Goal: Information Seeking & Learning: Learn about a topic

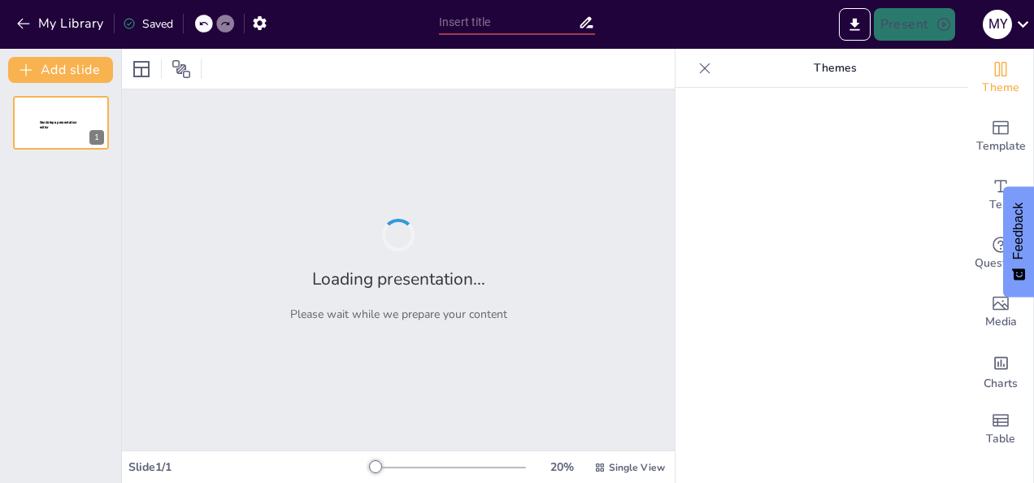
type input "Farmacocinética en Enfermería: Comprendiendo el Viaje del Medicamento"
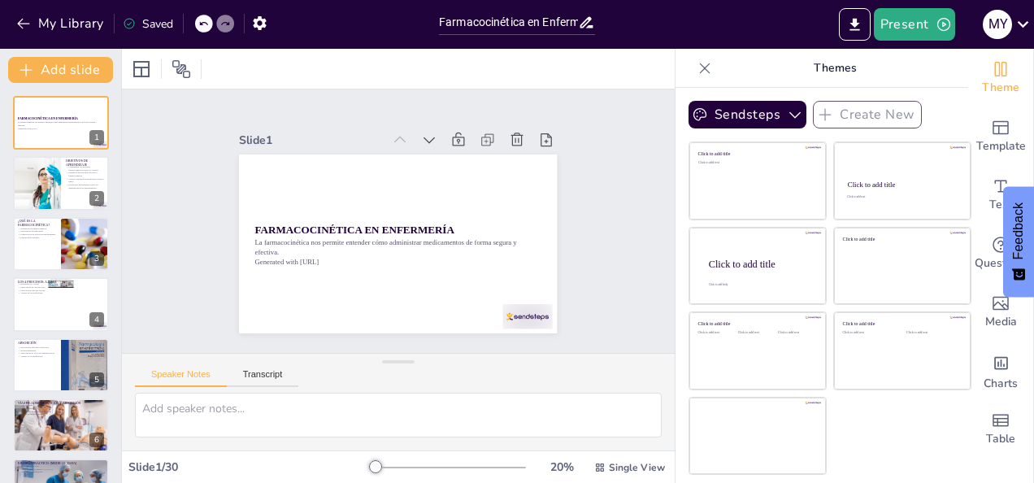
checkbox input "true"
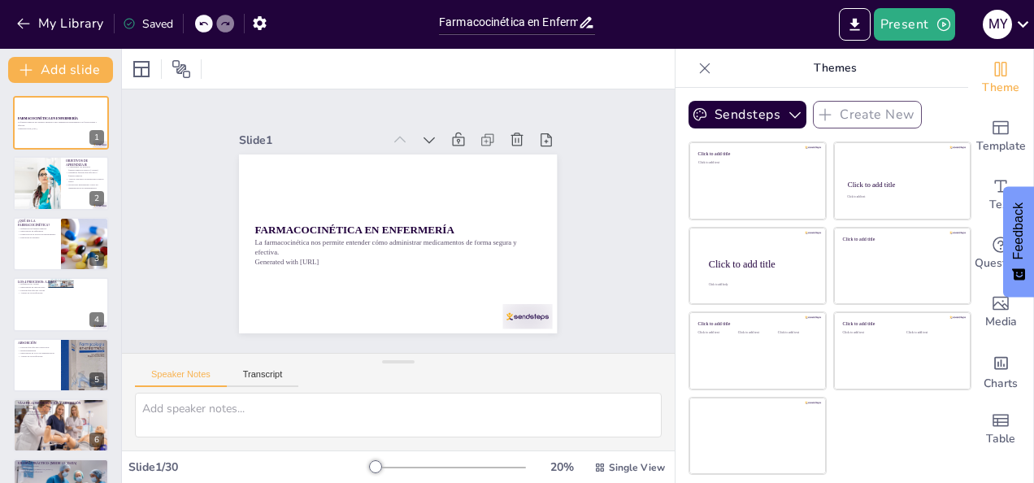
checkbox input "true"
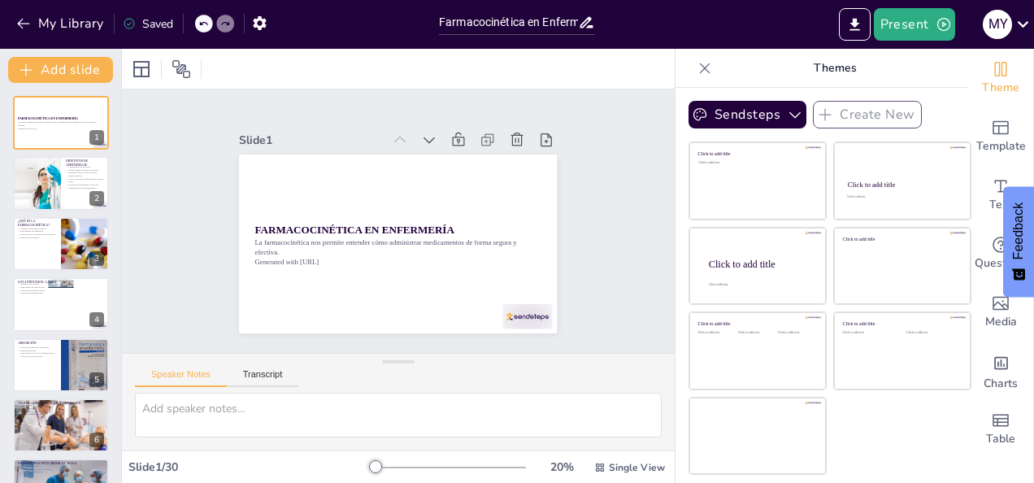
checkbox input "true"
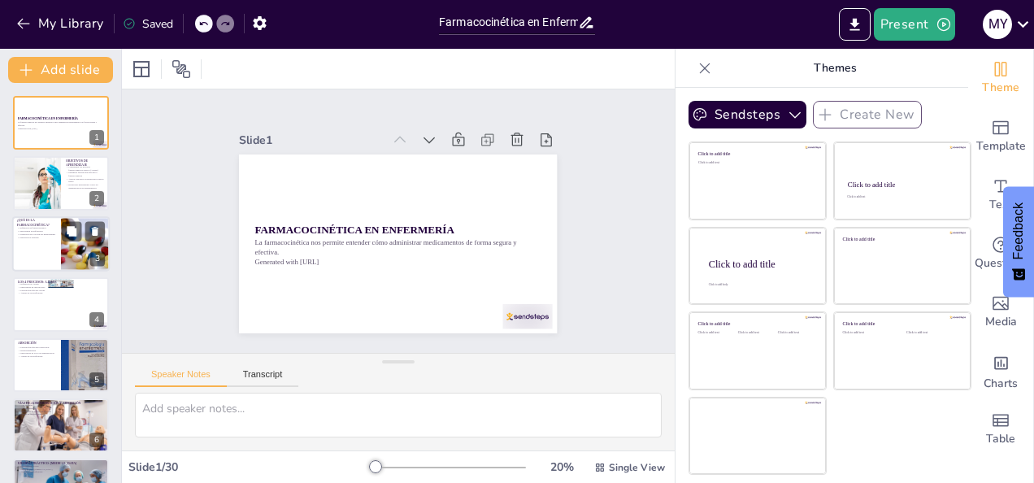
checkbox input "true"
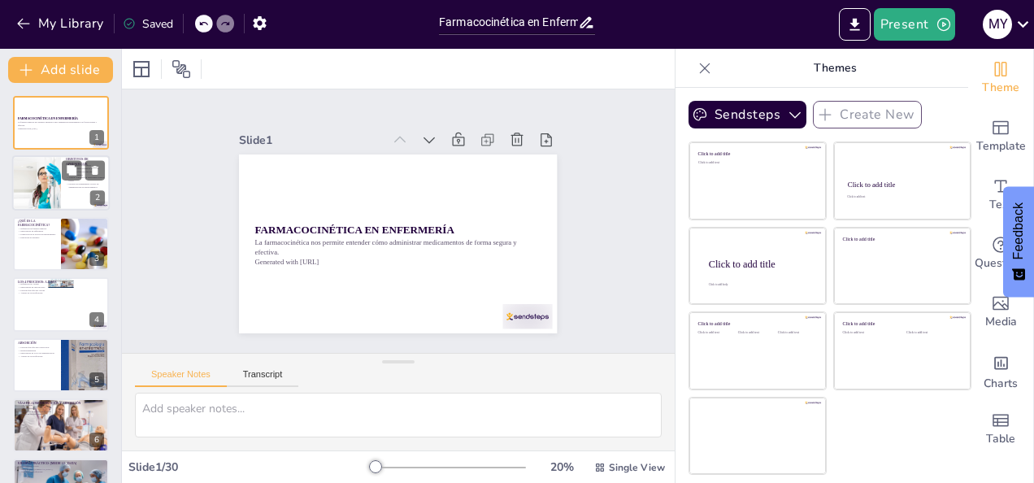
checkbox input "true"
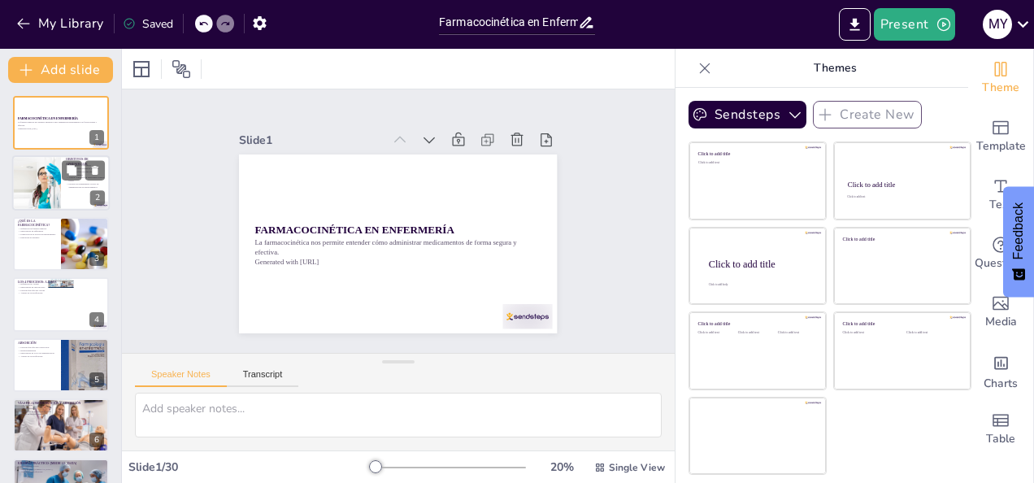
checkbox input "true"
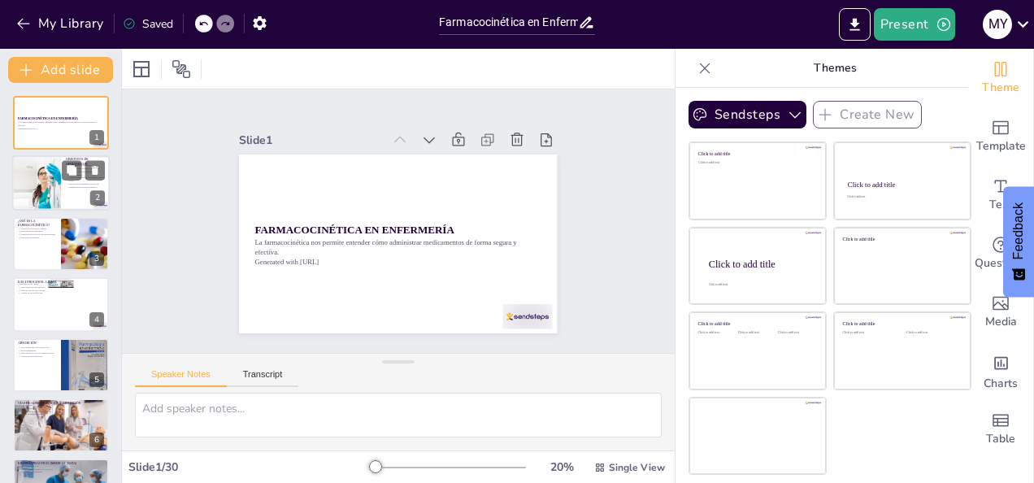
checkbox input "true"
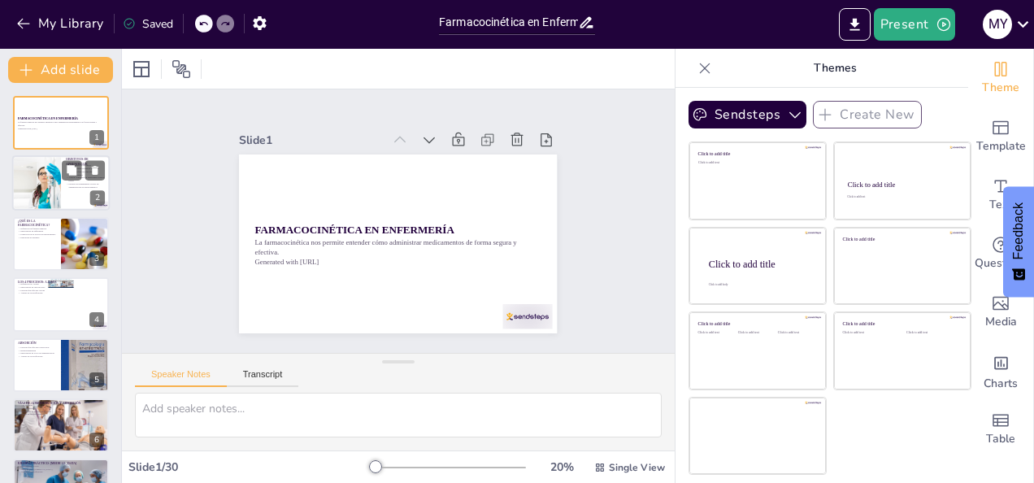
checkbox input "true"
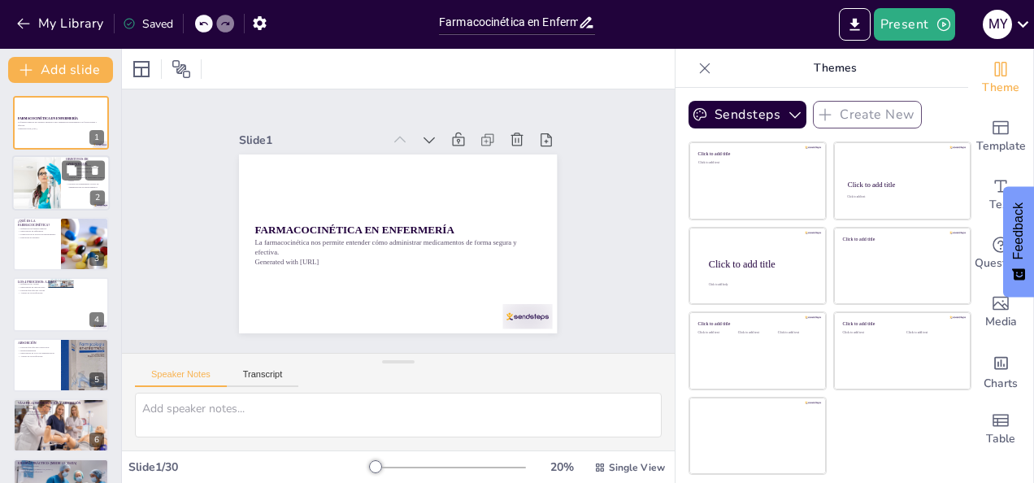
click at [42, 197] on div at bounding box center [37, 183] width 98 height 55
type textarea "La comprensión de los procesos farmacocinéticos es esencial para los estudiante…"
checkbox input "true"
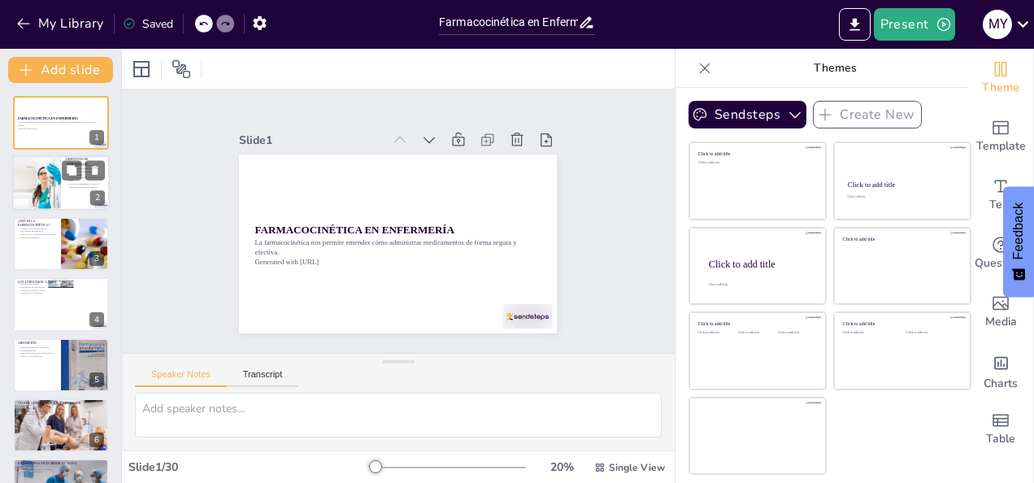
checkbox input "true"
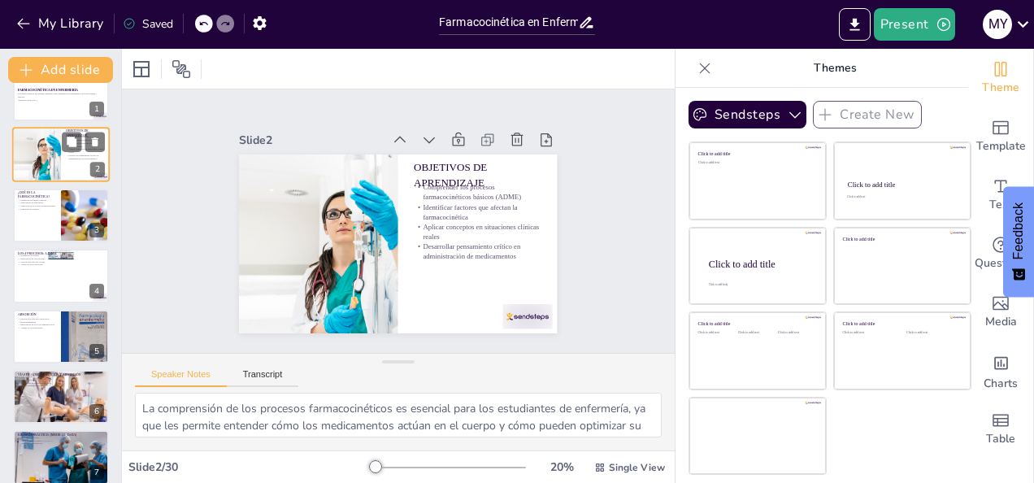
checkbox input "true"
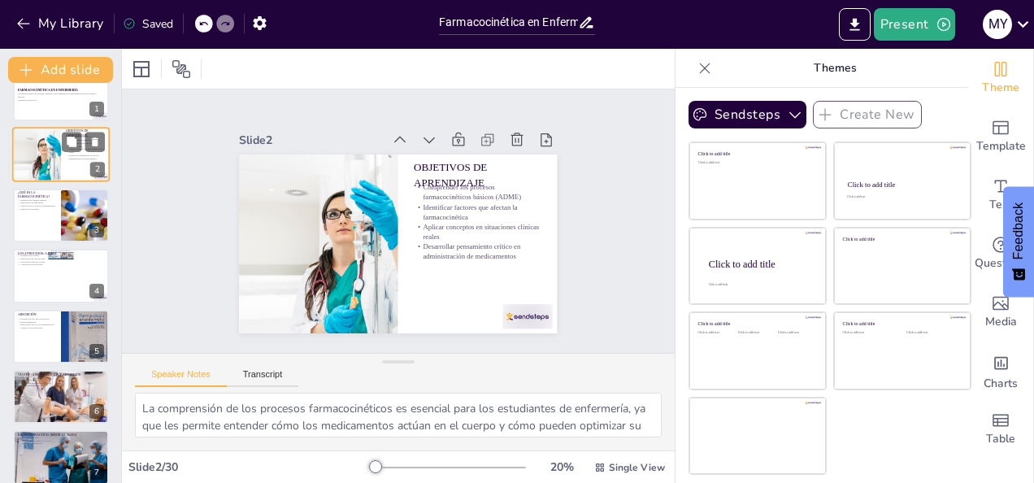
checkbox input "true"
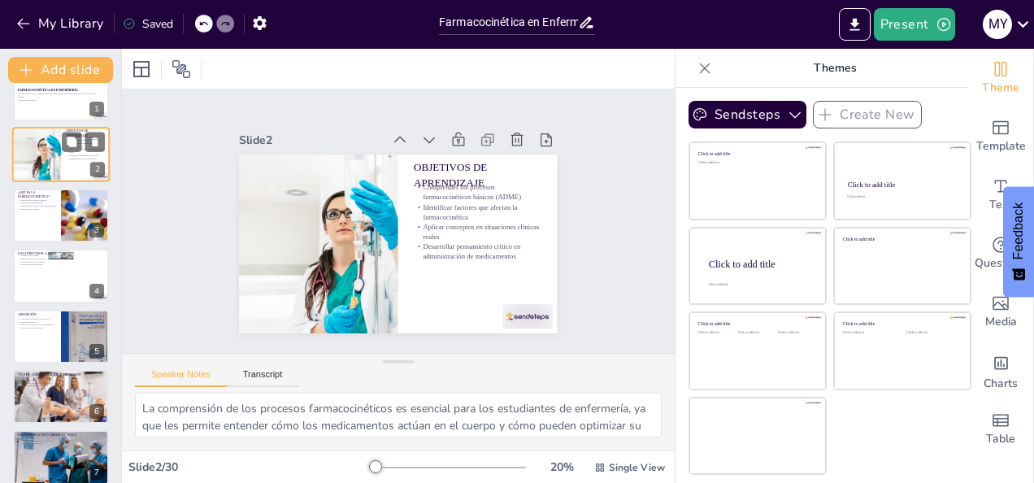
scroll to position [33, 0]
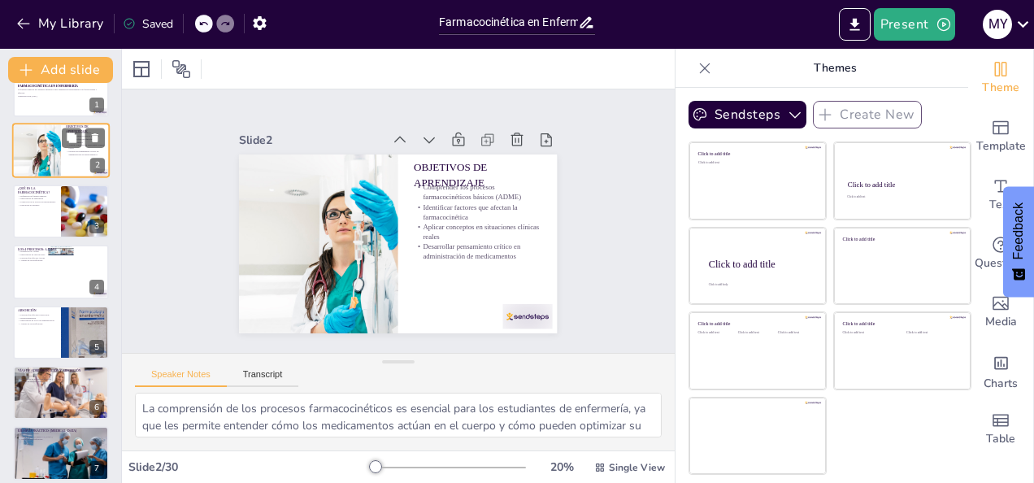
click at [42, 198] on p "Importancia en enfermería" at bounding box center [37, 199] width 38 height 3
type textarea "Entender la definición de farmacocinética permite a los estudiantes de enfermer…"
checkbox input "true"
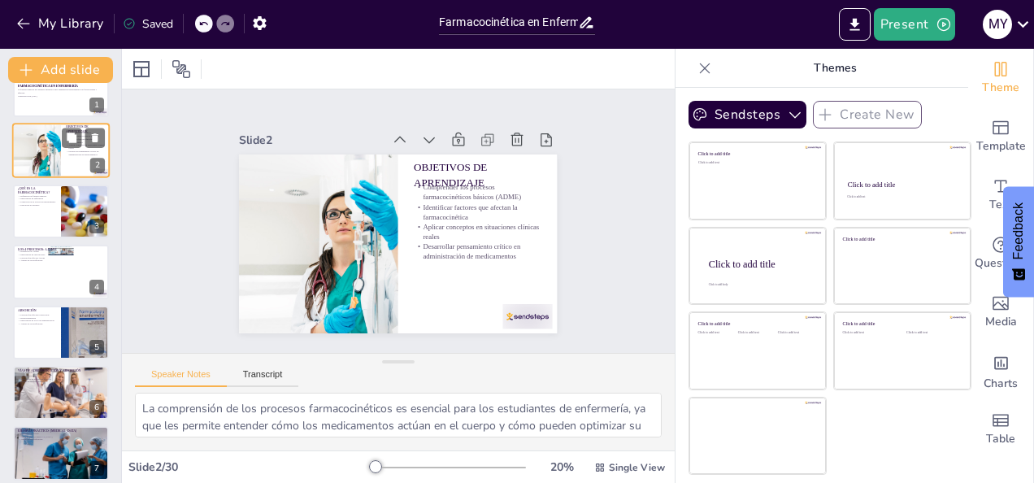
checkbox input "true"
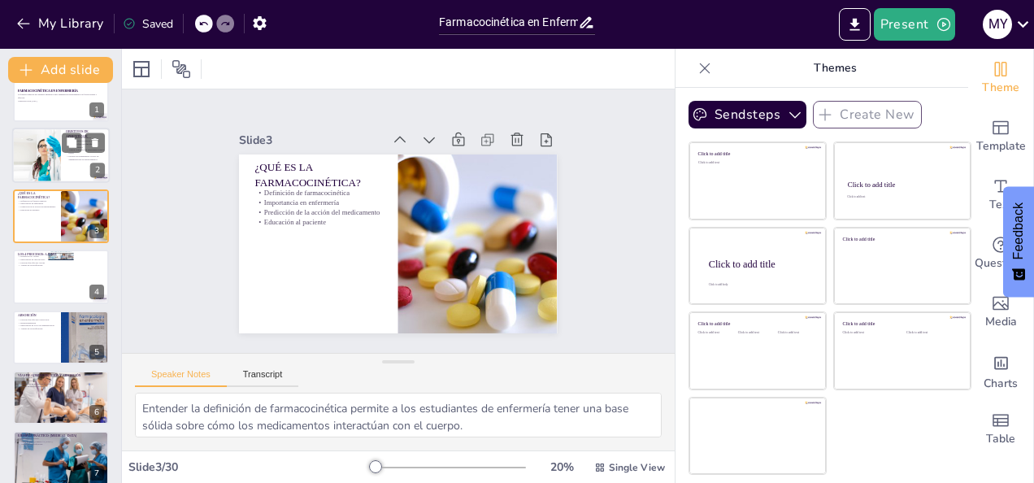
checkbox input "true"
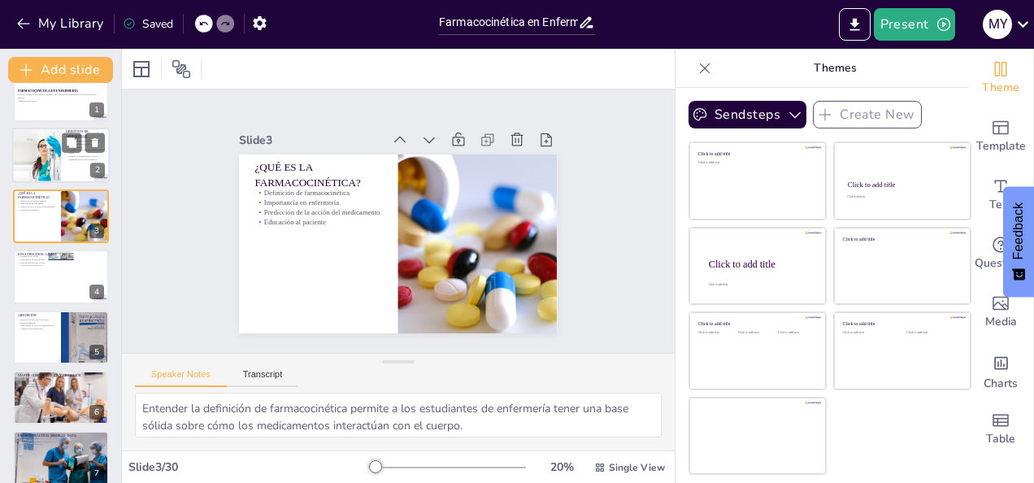
scroll to position [33, 0]
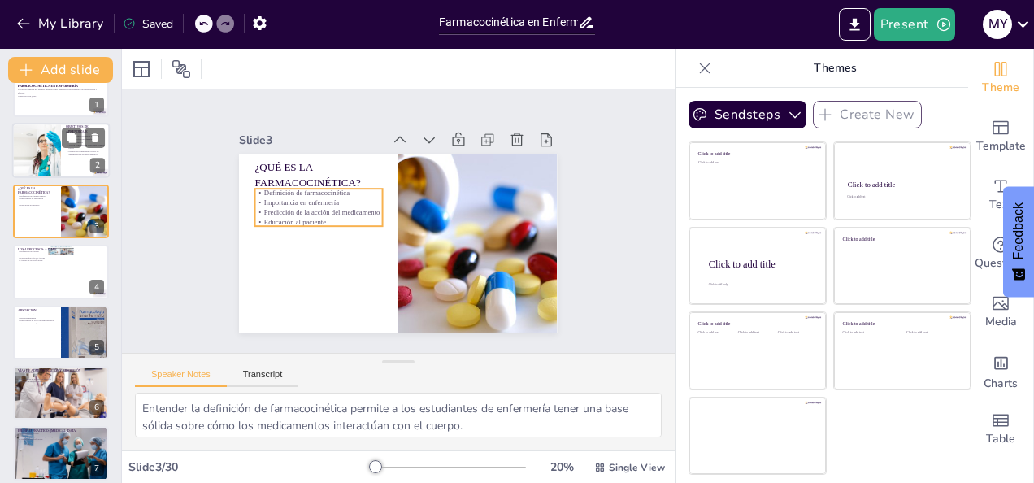
checkbox input "true"
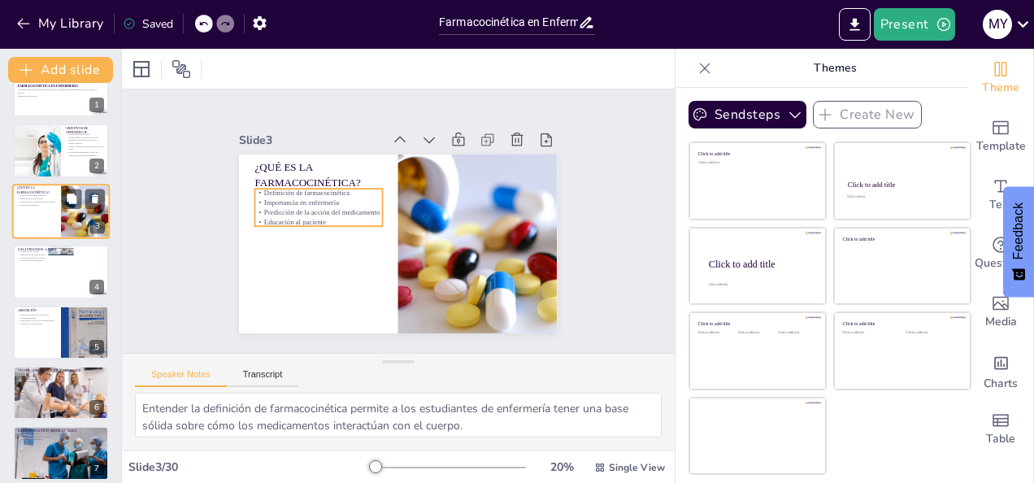
checkbox input "true"
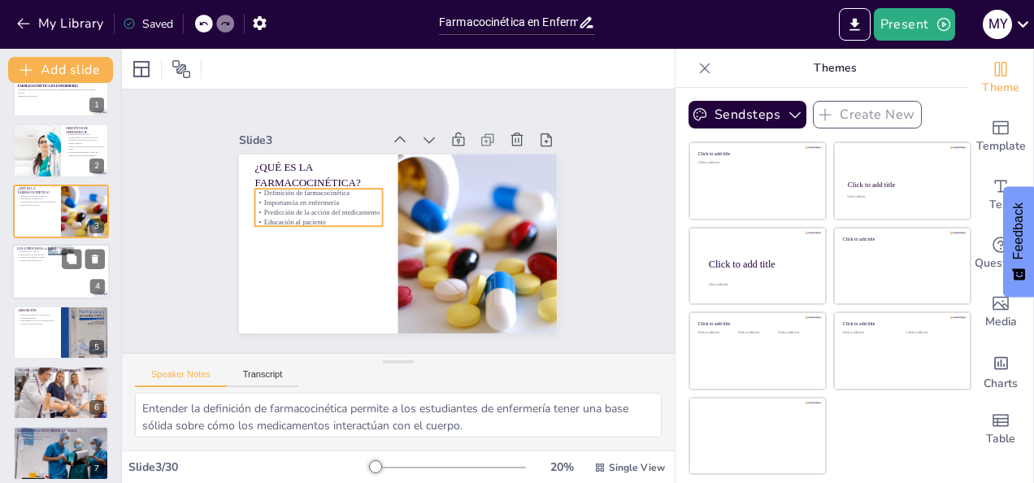
checkbox input "true"
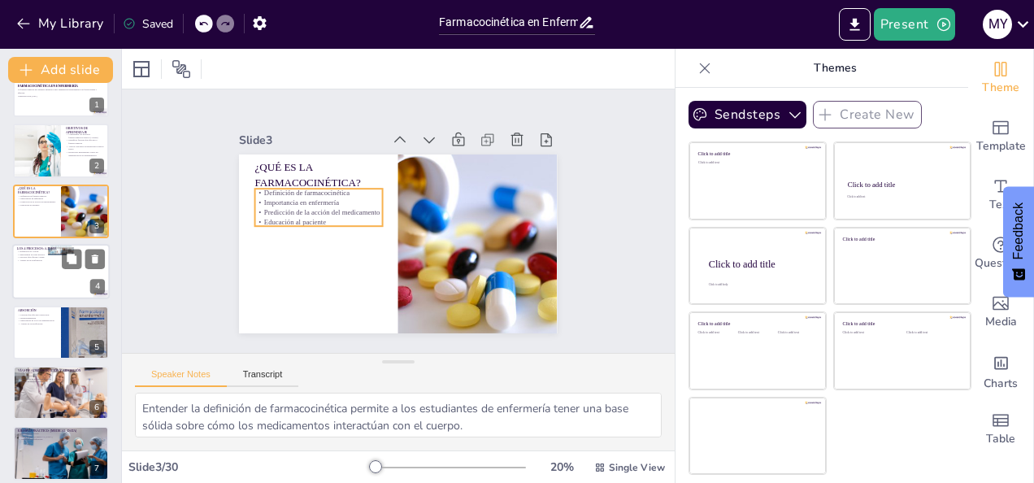
checkbox input "true"
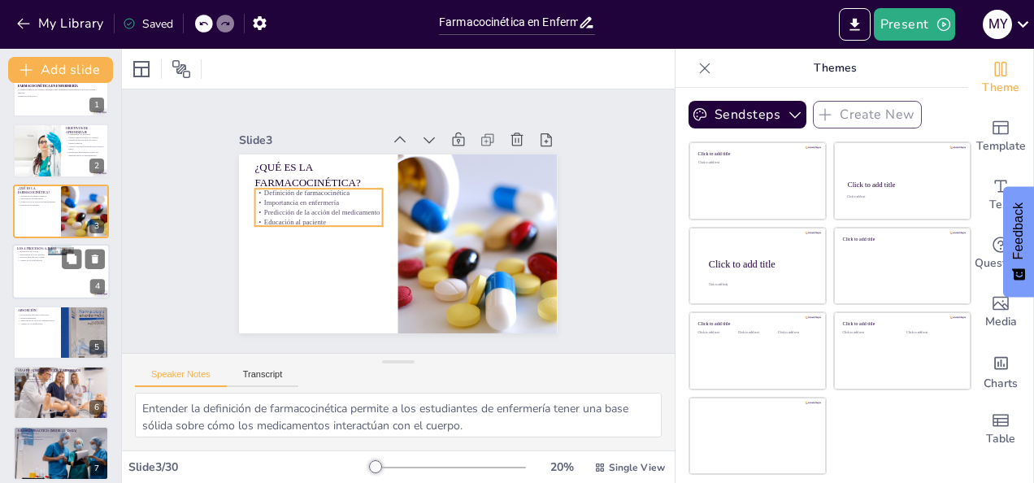
checkbox input "true"
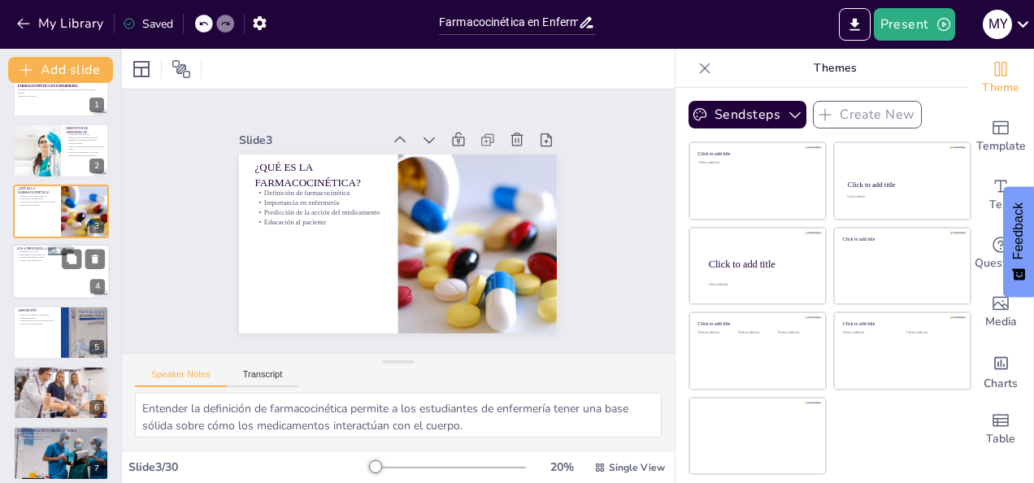
click at [33, 289] on div at bounding box center [61, 271] width 98 height 55
type textarea "Conocer la definición de ADME es fundamental para entender cómo los medicamento…"
checkbox input "true"
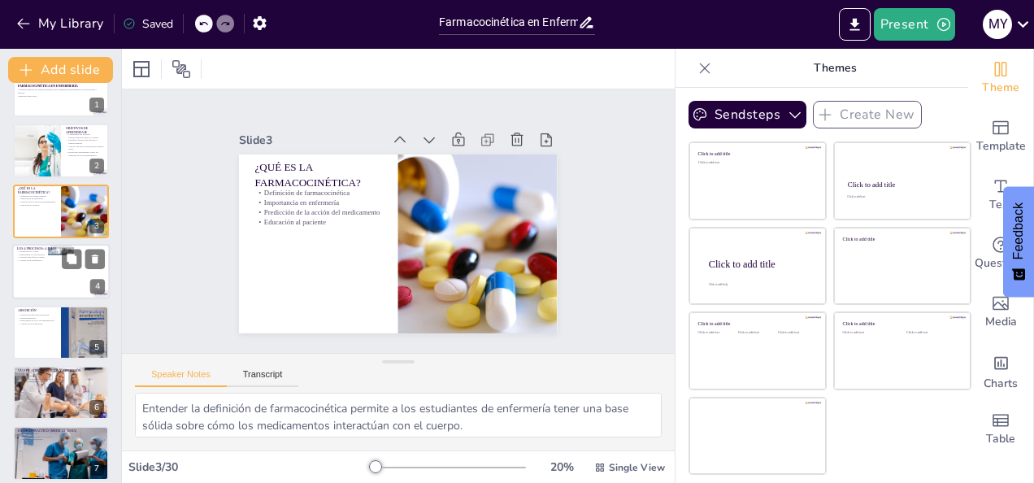
checkbox input "true"
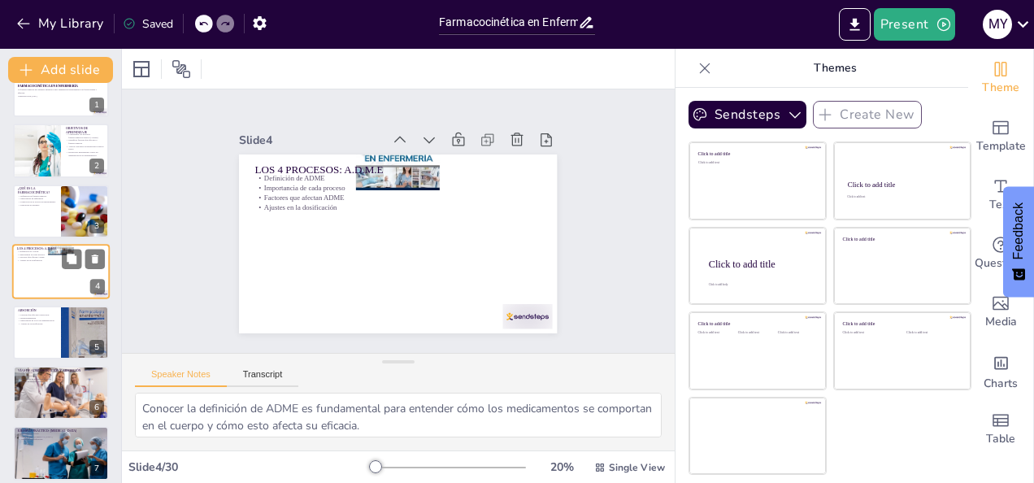
scroll to position [21, 0]
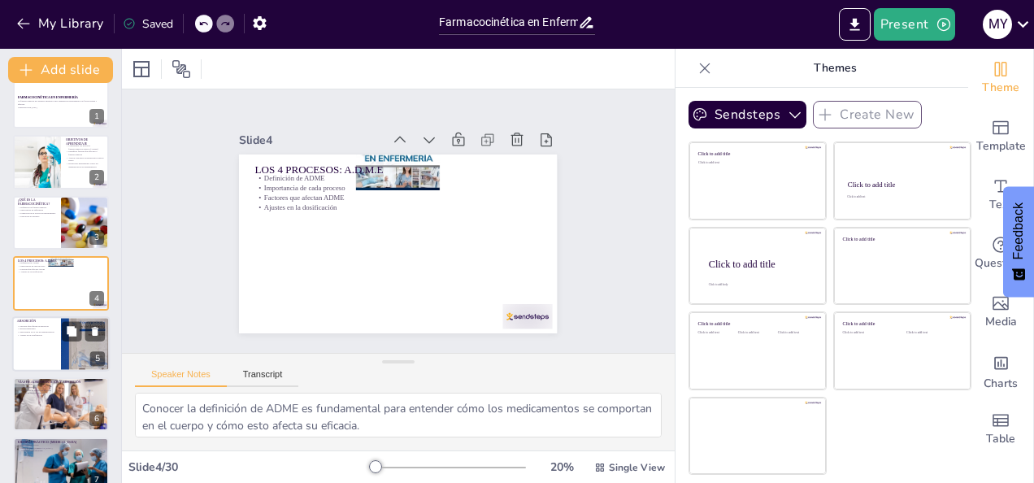
checkbox input "true"
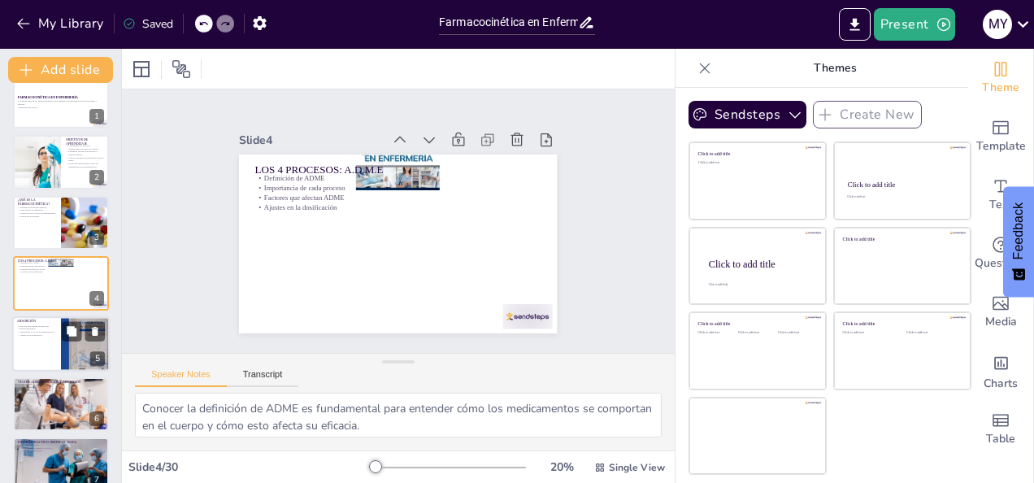
checkbox input "true"
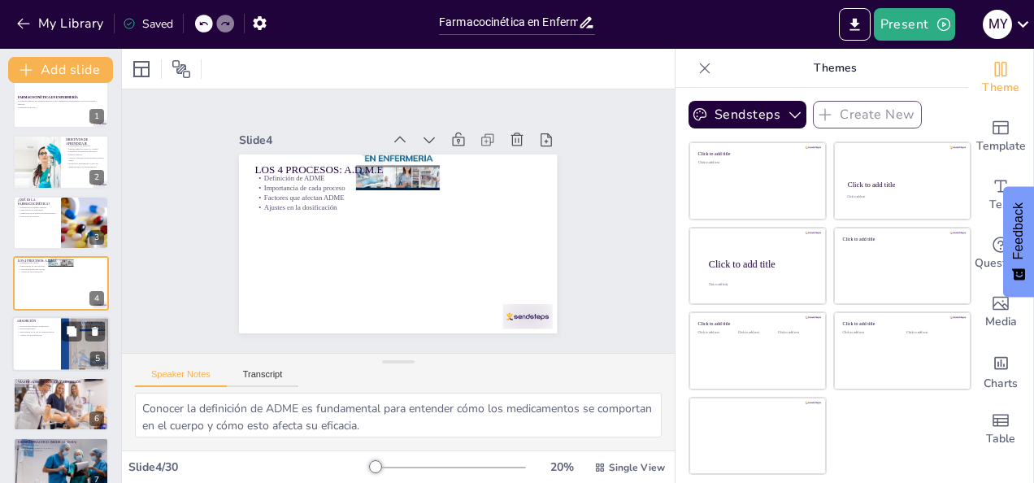
checkbox input "true"
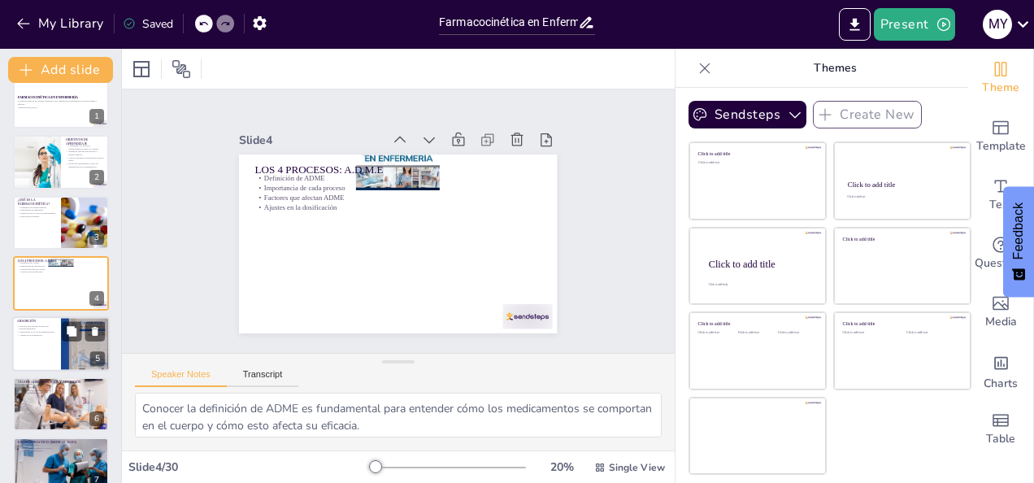
click at [47, 322] on p "ABSORCIÓN" at bounding box center [36, 321] width 39 height 5
type textarea "Comprender los factores que afectan la absorción es crucial para optimizar la a…"
checkbox input "true"
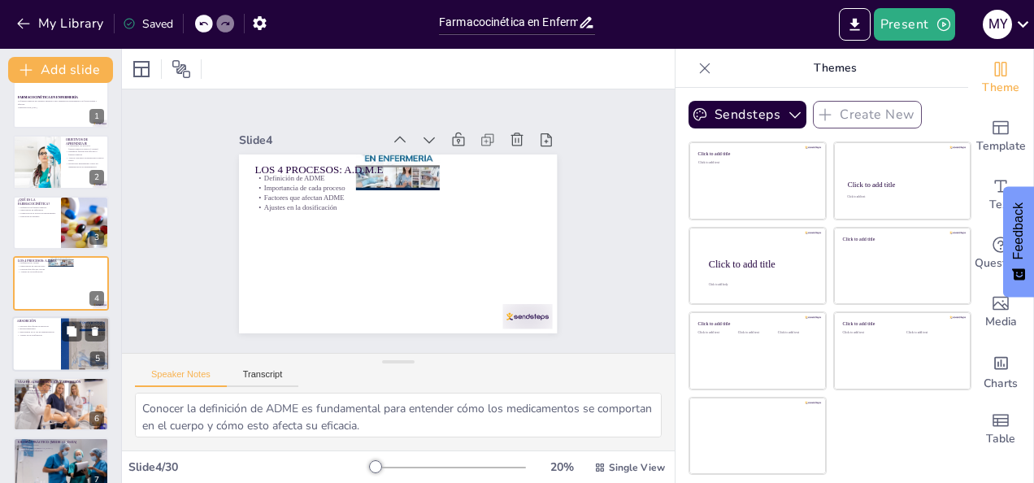
checkbox input "true"
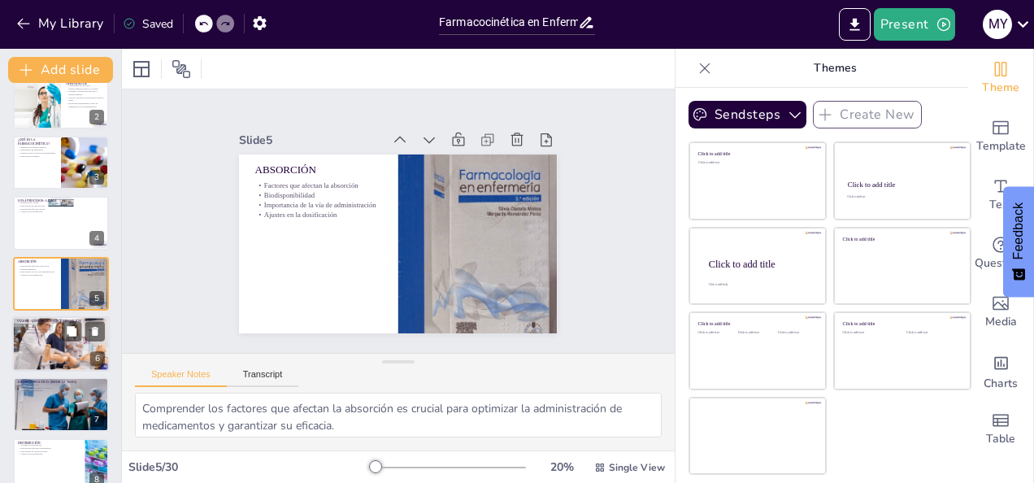
checkbox input "true"
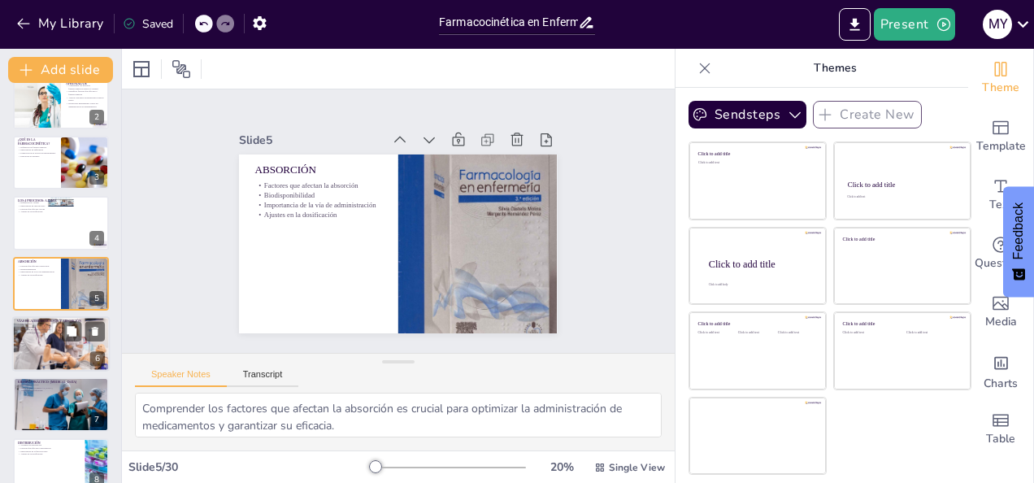
checkbox input "true"
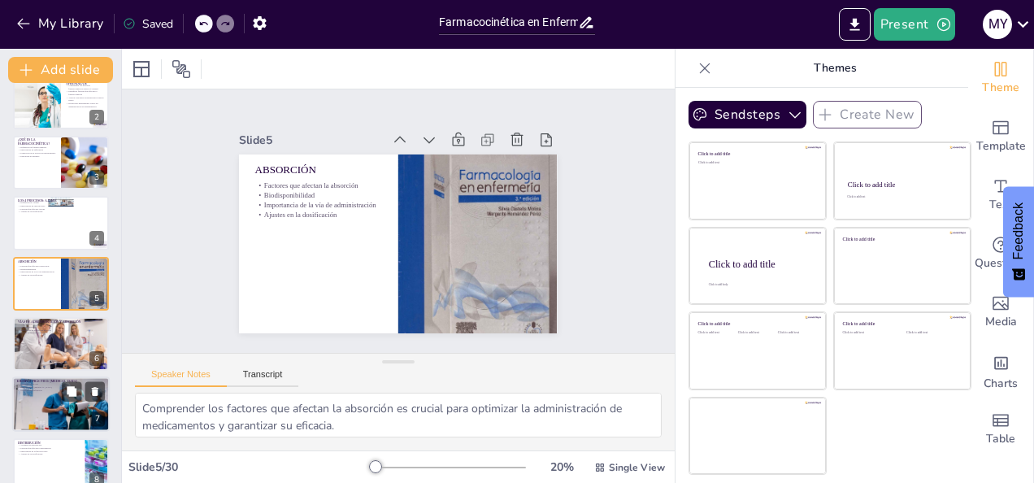
checkbox input "true"
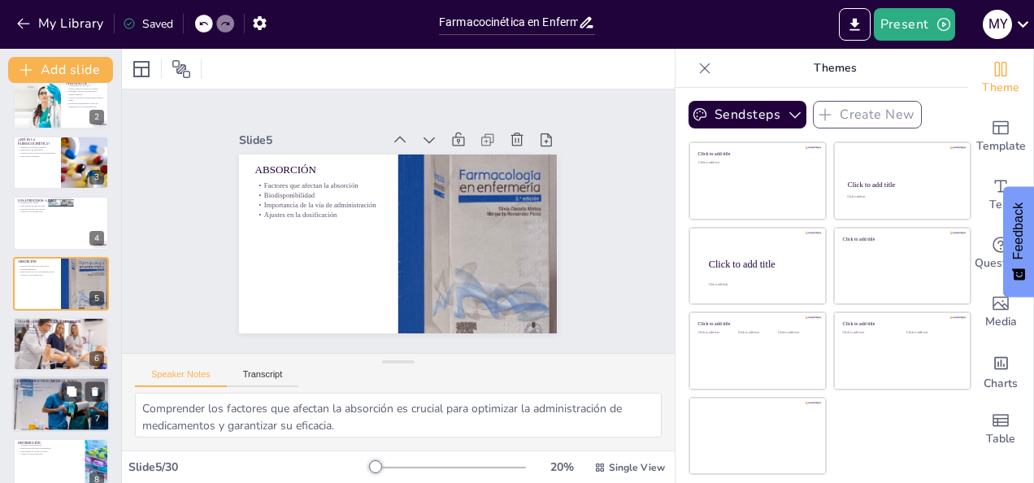
checkbox input "true"
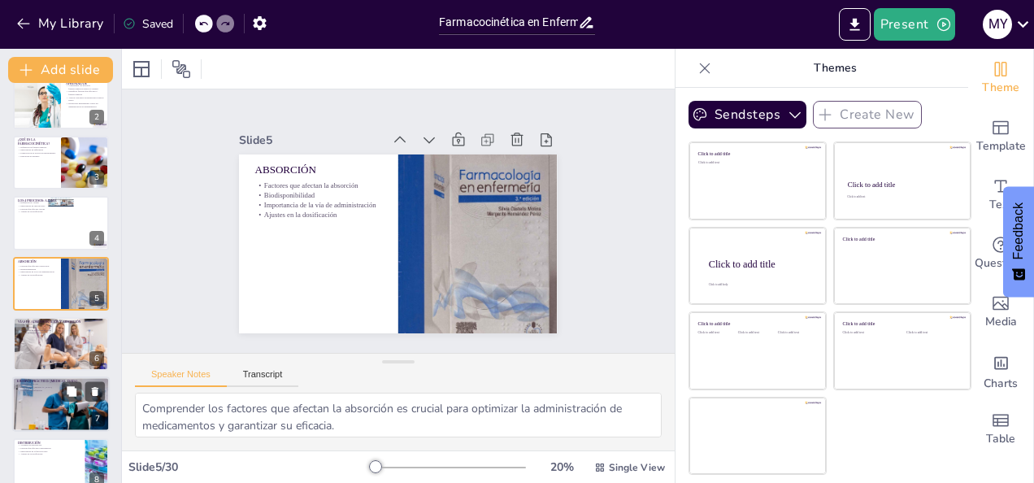
checkbox input "true"
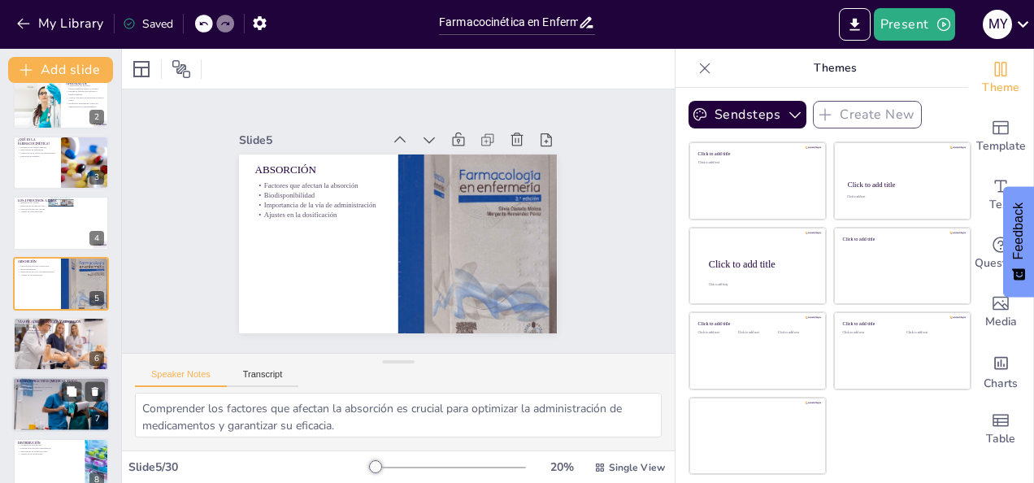
checkbox input "true"
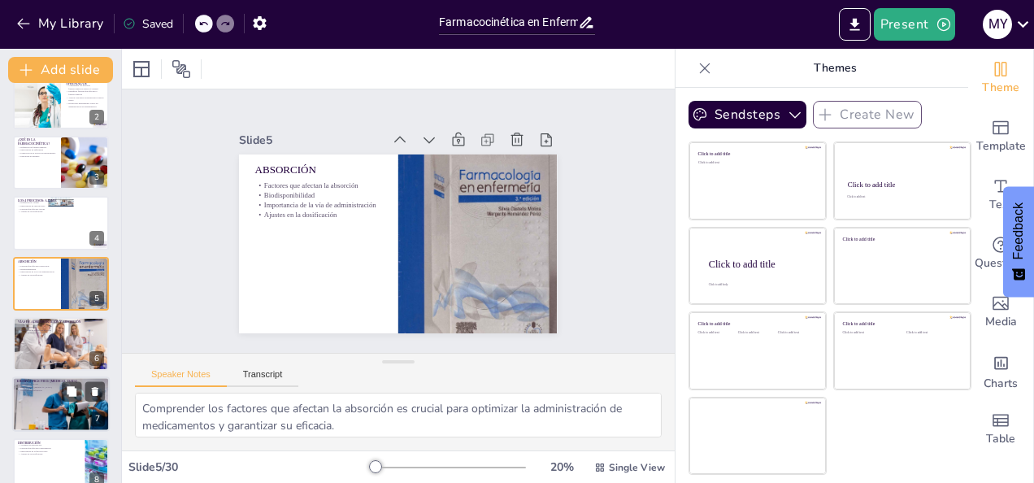
checkbox input "true"
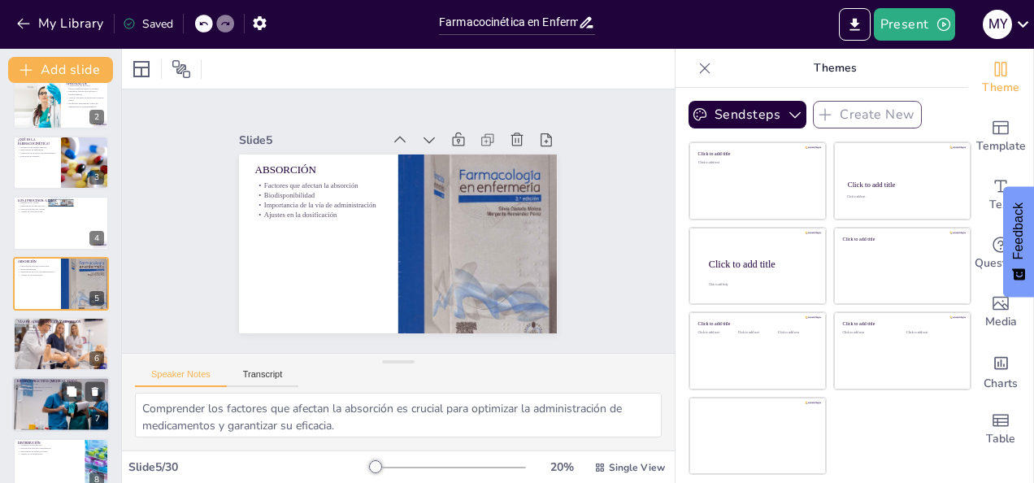
checkbox input "true"
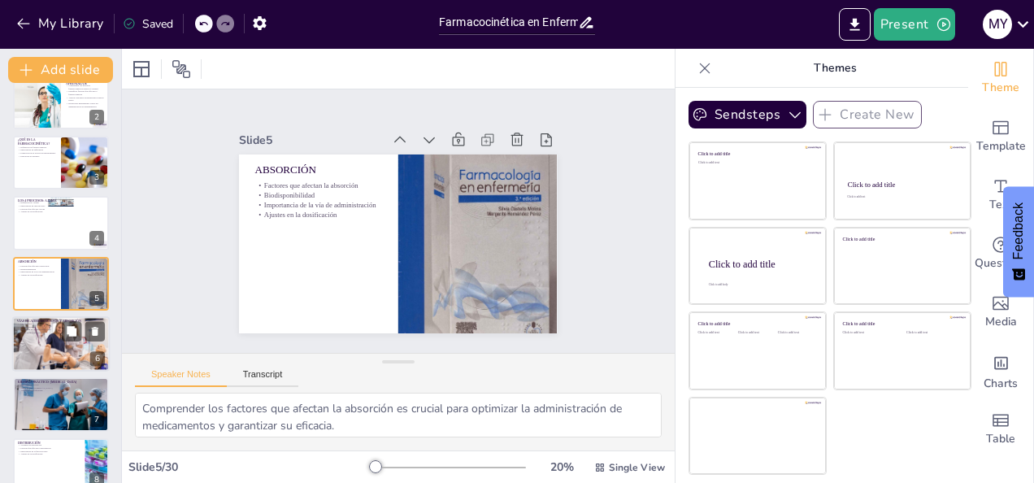
checkbox input "true"
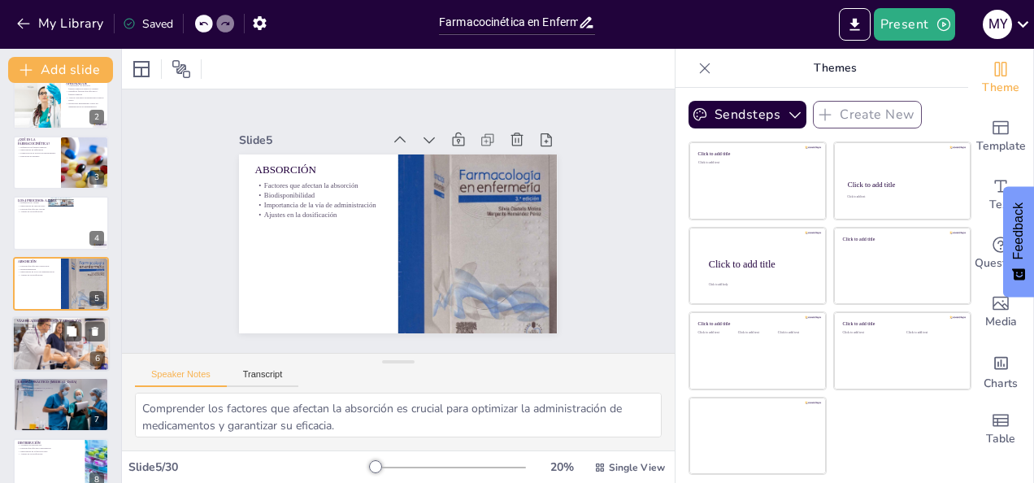
checkbox input "true"
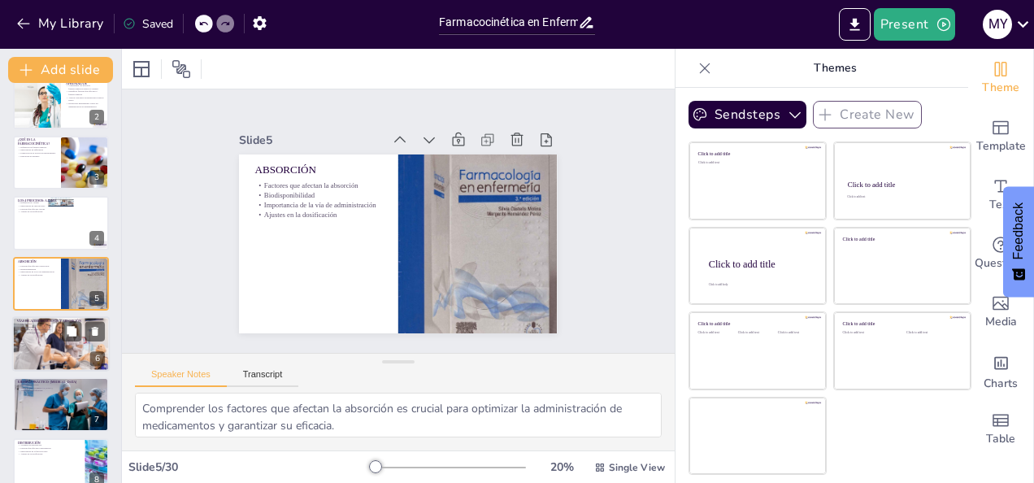
checkbox input "true"
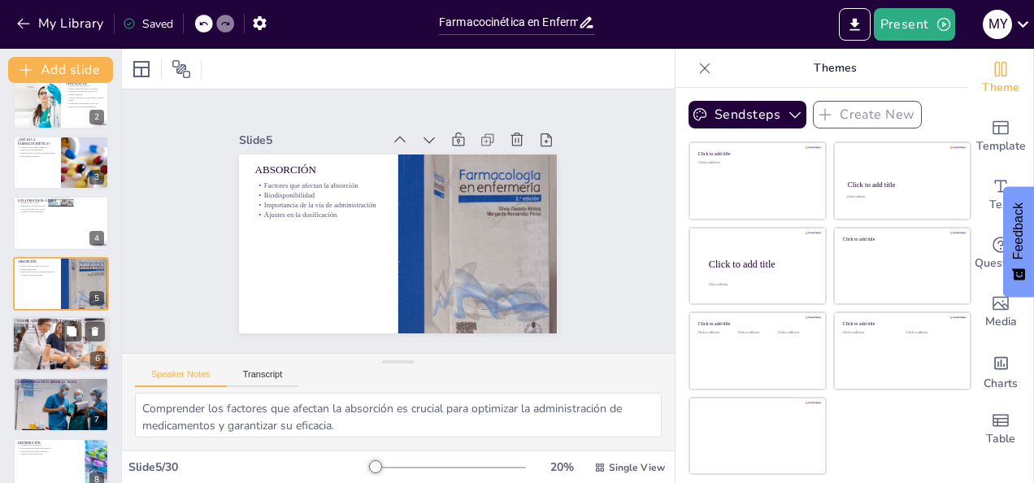
checkbox input "true"
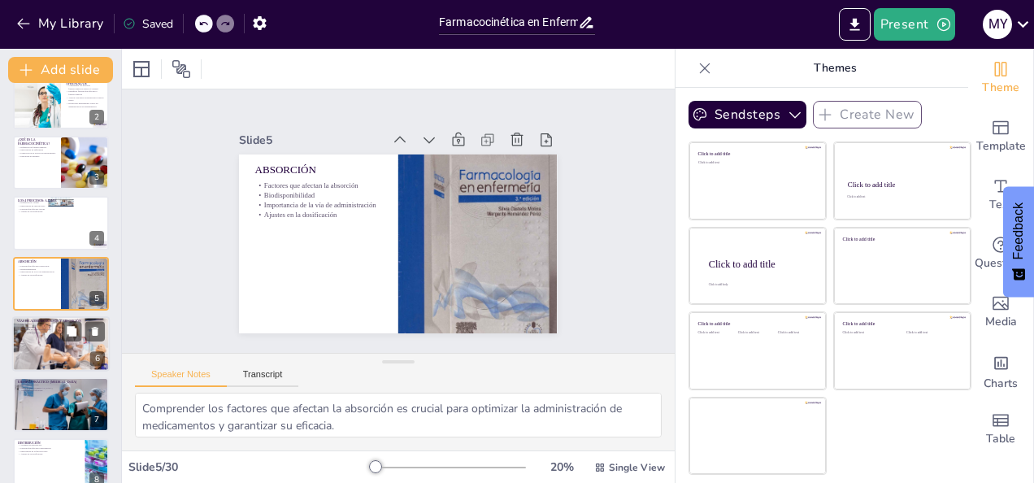
click at [47, 351] on div at bounding box center [61, 343] width 98 height 65
type textarea "Conocer las vías de administración enterales es vital para los enfermeros, ya q…"
checkbox input "true"
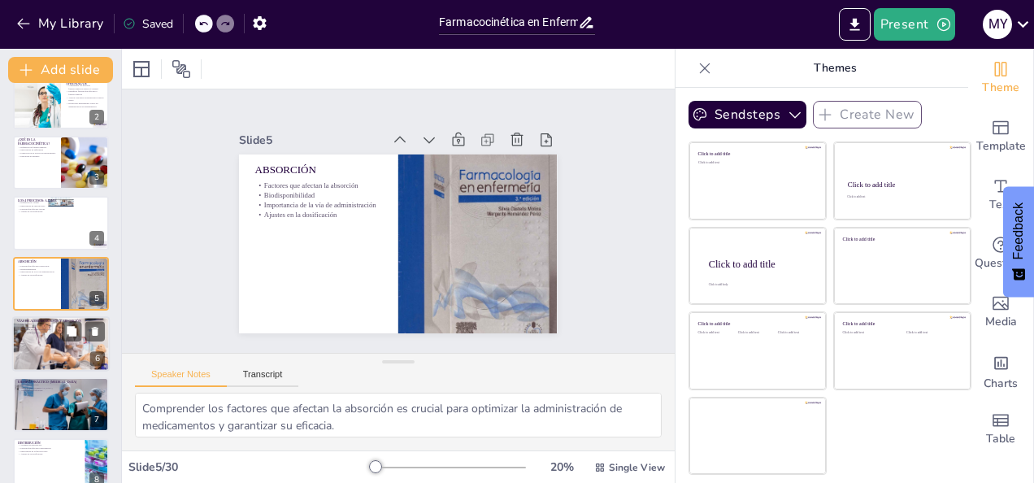
checkbox input "true"
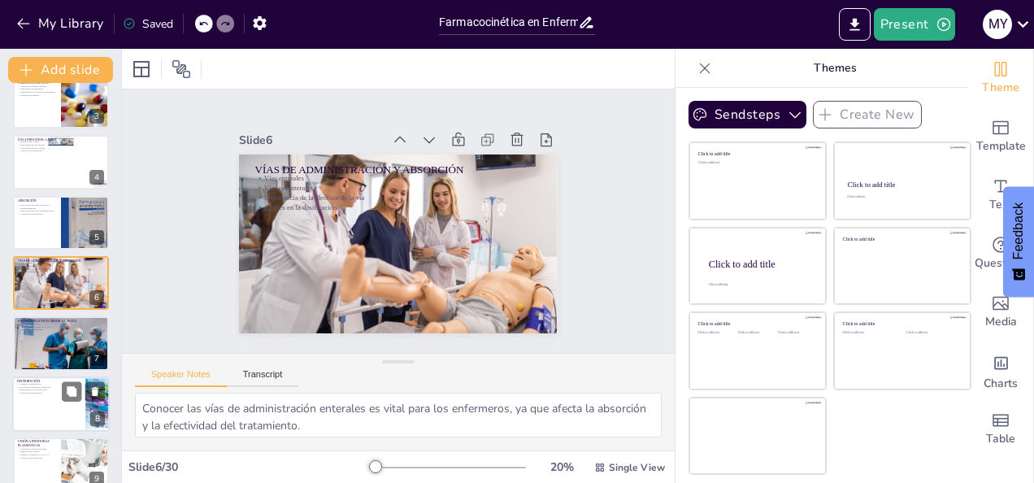
checkbox input "true"
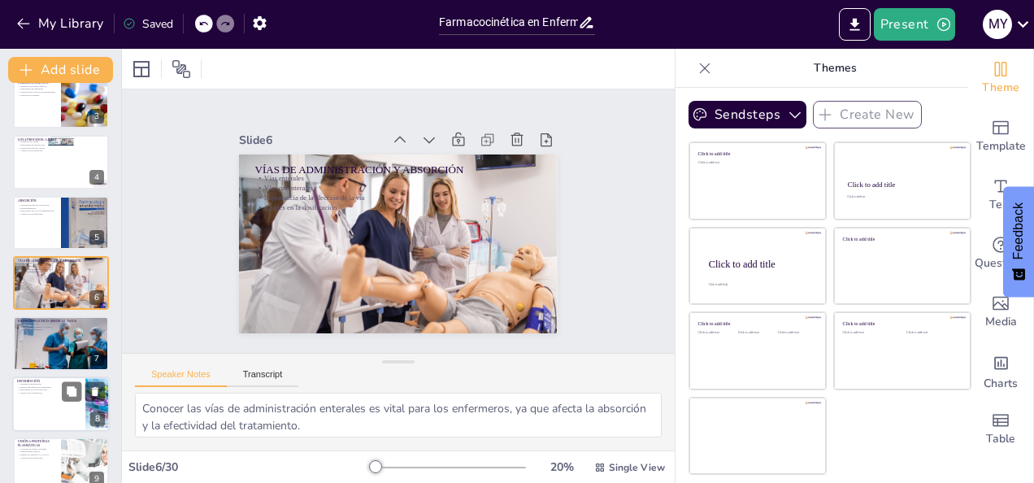
checkbox input "true"
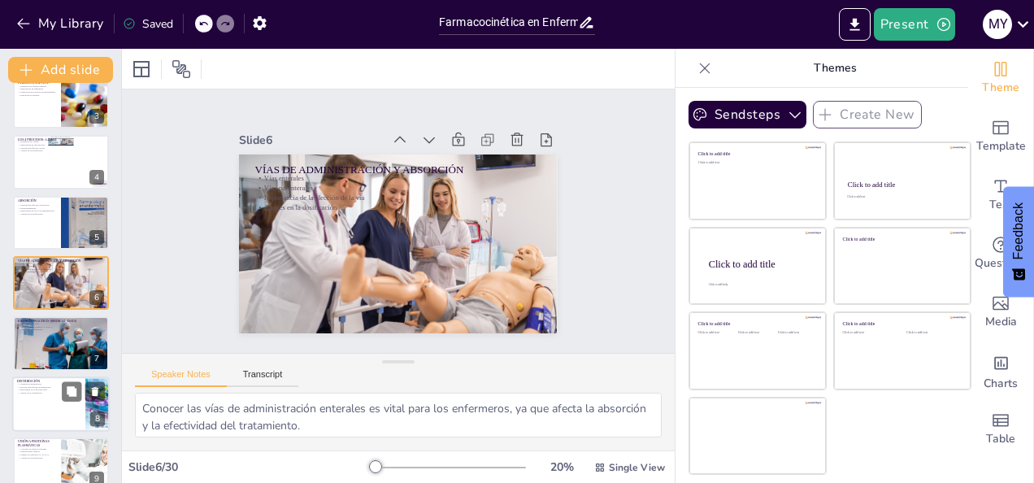
checkbox input "true"
click at [39, 387] on p "Factores que afectan la distribución" at bounding box center [48, 386] width 63 height 3
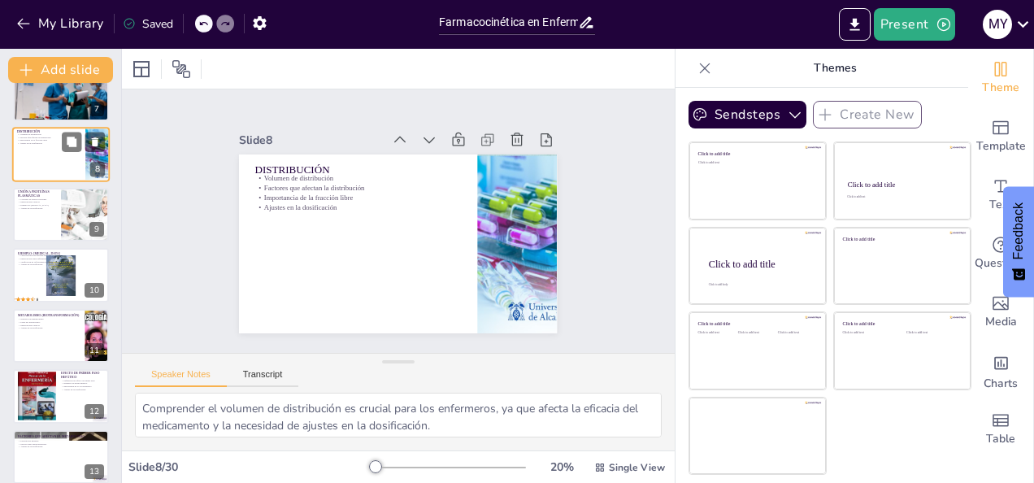
scroll to position [393, 0]
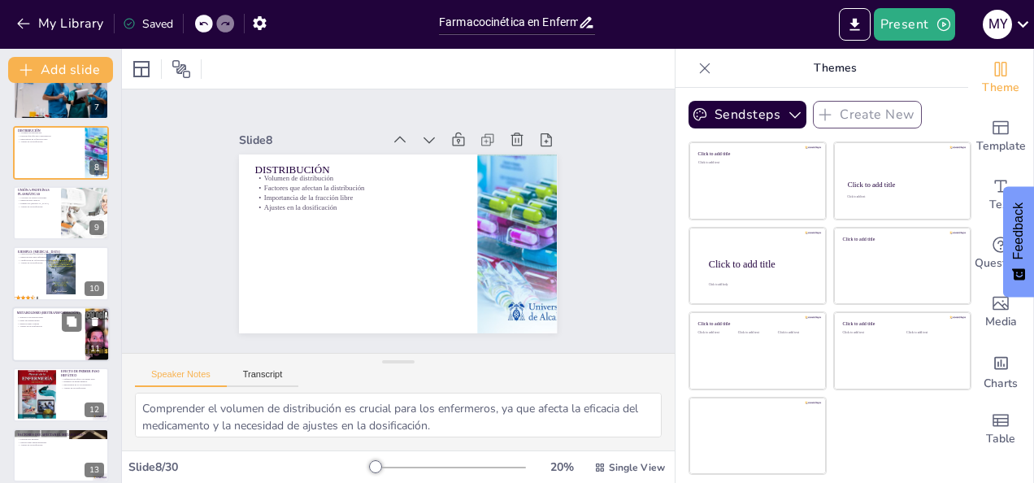
click at [46, 340] on div at bounding box center [61, 333] width 98 height 55
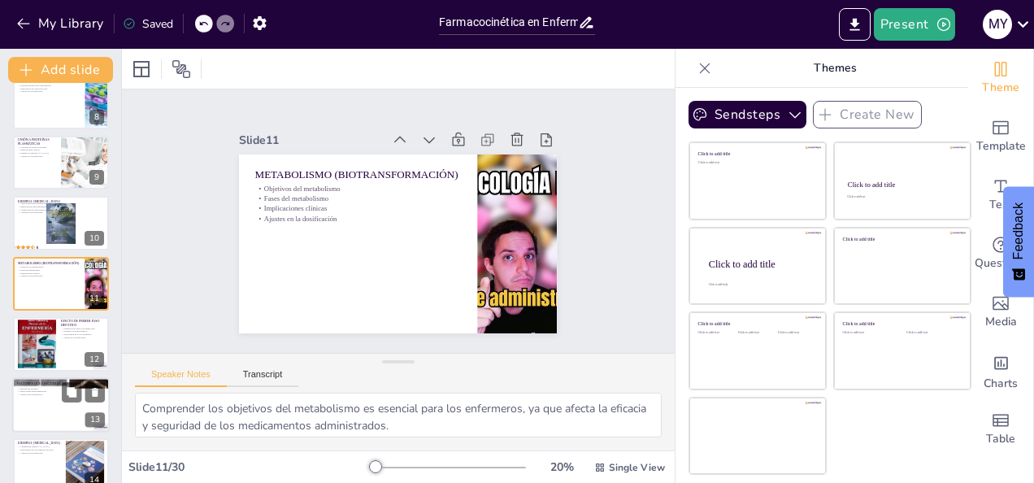
click at [44, 381] on p "FACTORES QUE AFECTAN EL METABOLISMO" at bounding box center [61, 383] width 88 height 5
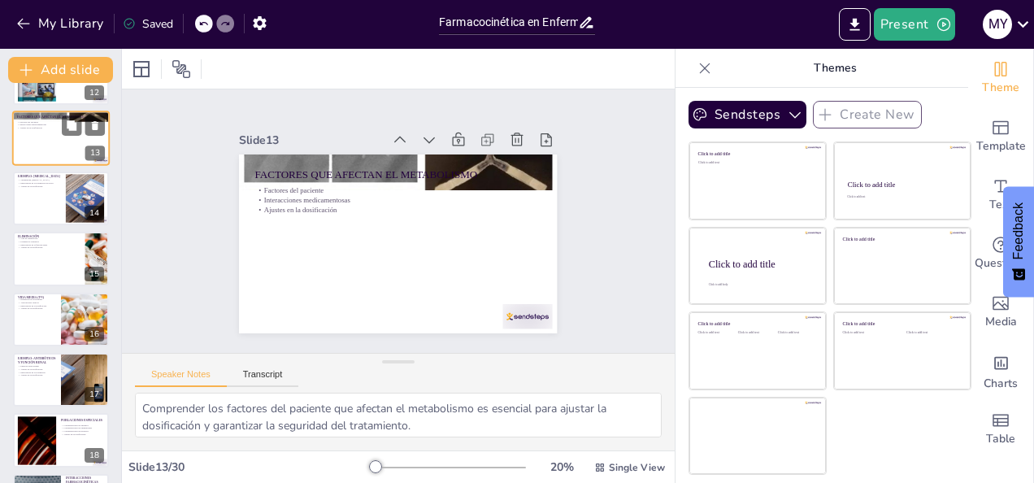
scroll to position [743, 0]
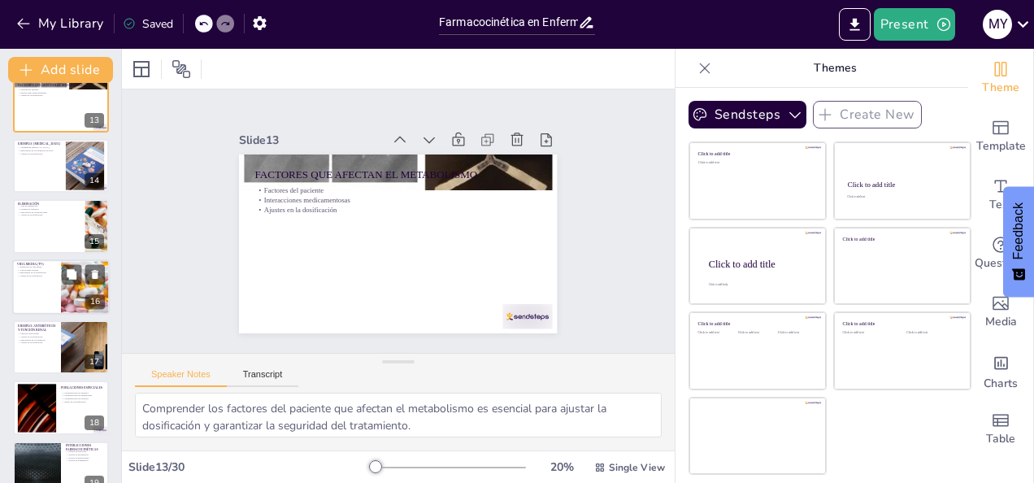
click at [40, 294] on div at bounding box center [61, 286] width 98 height 55
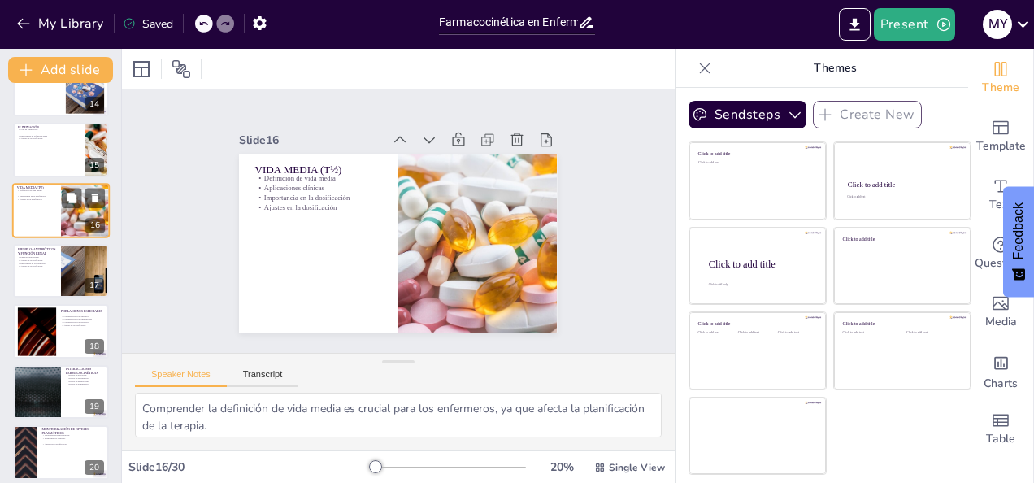
scroll to position [821, 0]
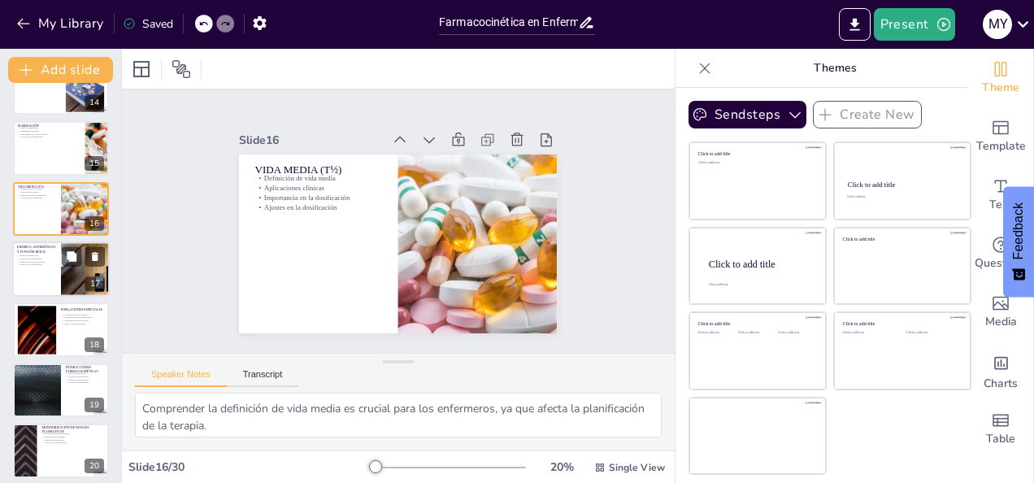
click at [42, 276] on div at bounding box center [61, 268] width 98 height 55
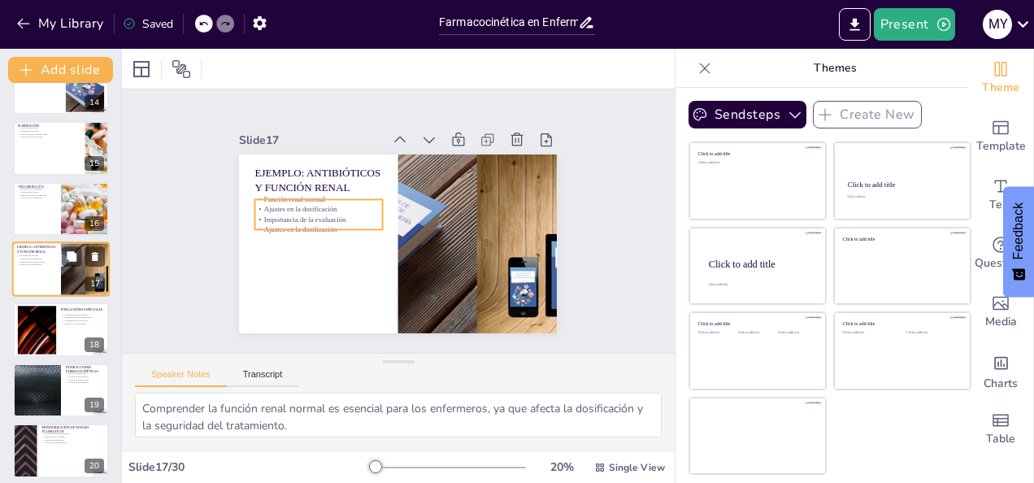
scroll to position [807, 0]
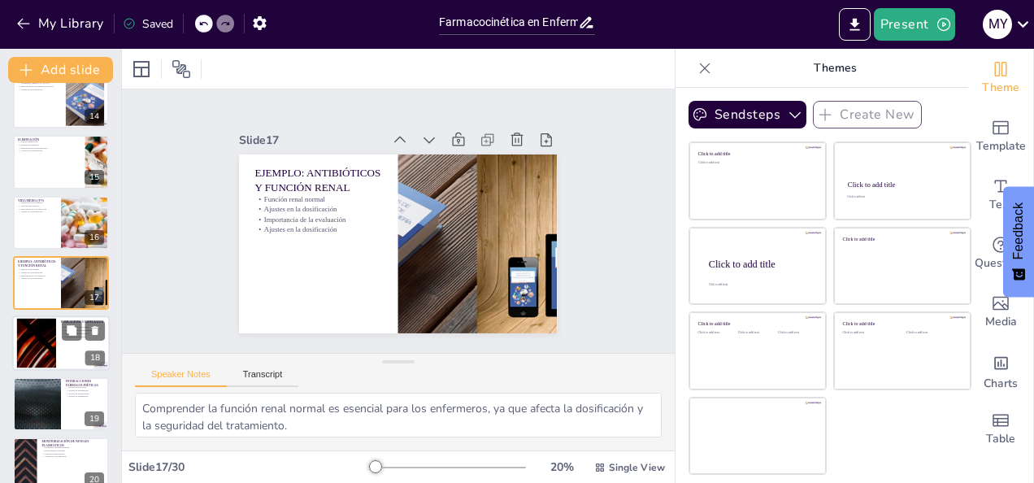
click at [39, 340] on div at bounding box center [37, 344] width 88 height 50
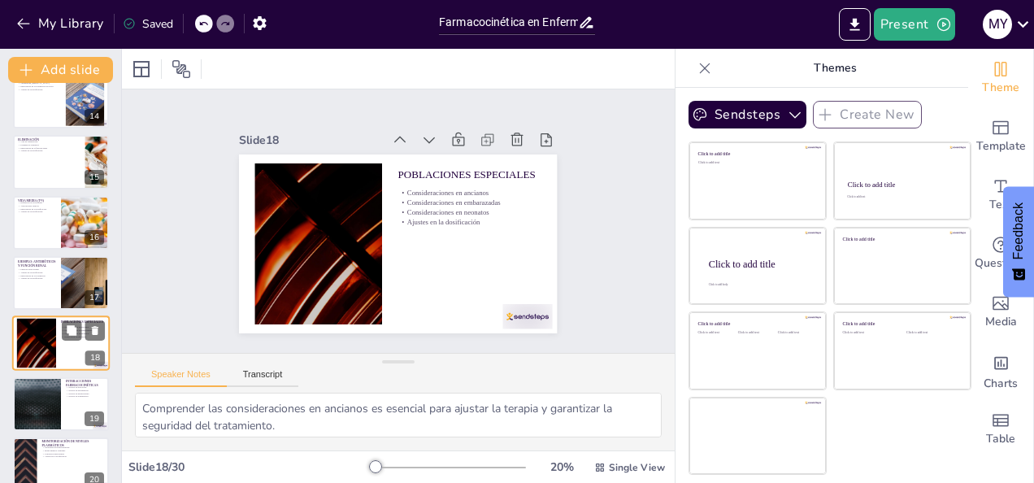
scroll to position [867, 0]
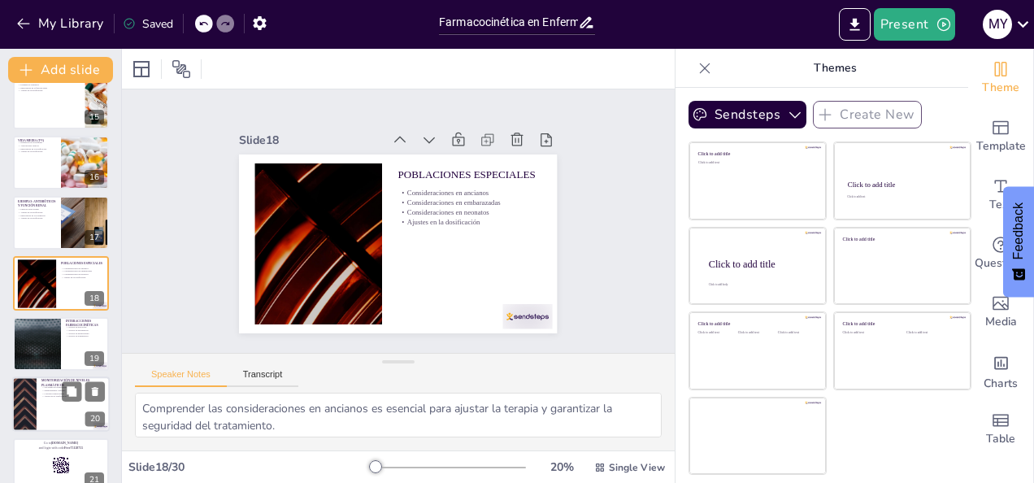
click at [39, 394] on div at bounding box center [61, 403] width 98 height 55
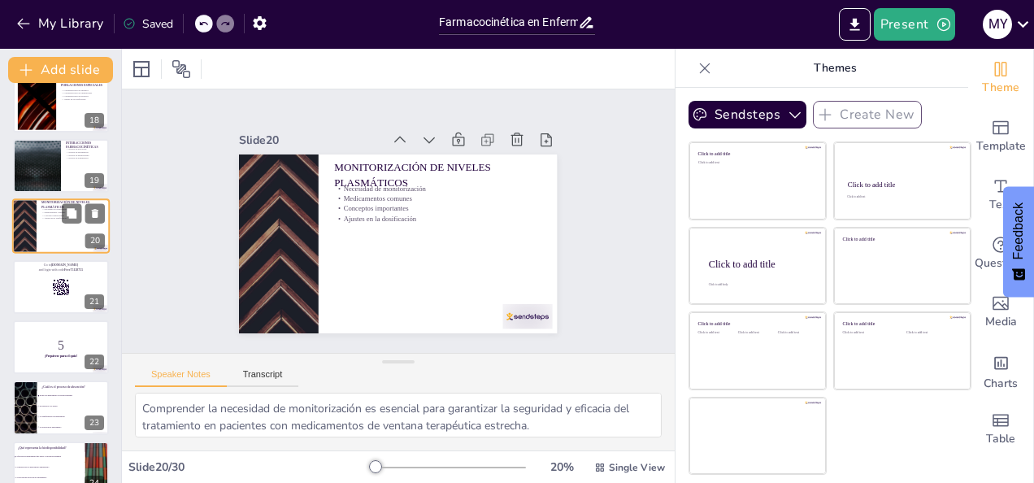
scroll to position [1047, 0]
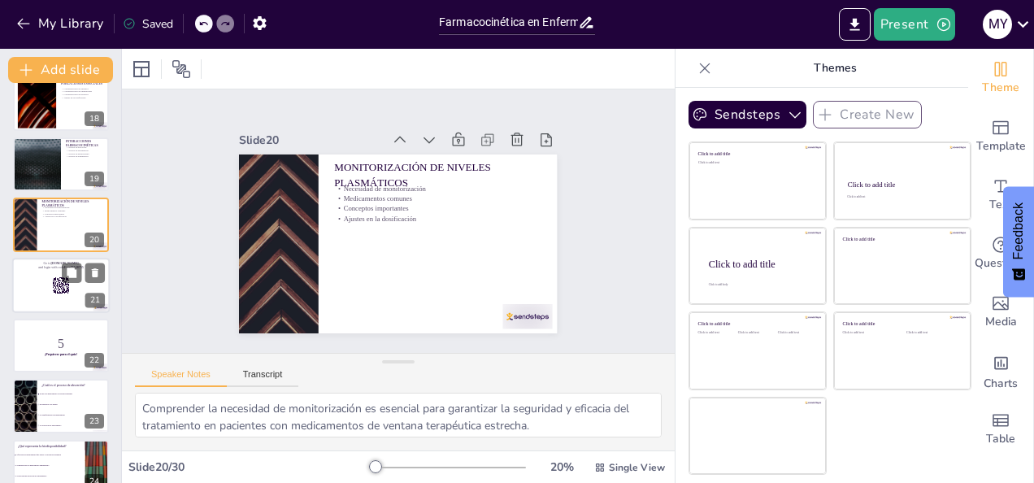
click at [46, 302] on div at bounding box center [61, 285] width 98 height 55
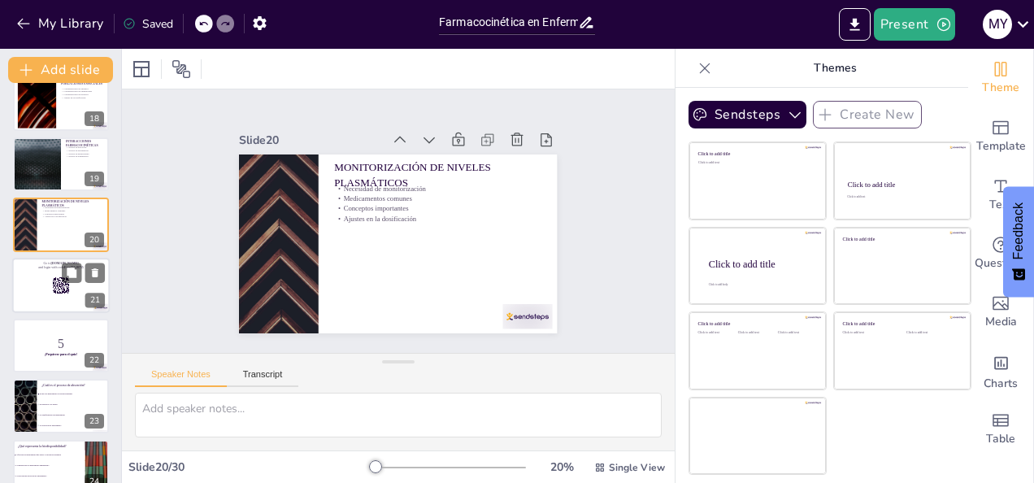
scroll to position [1049, 0]
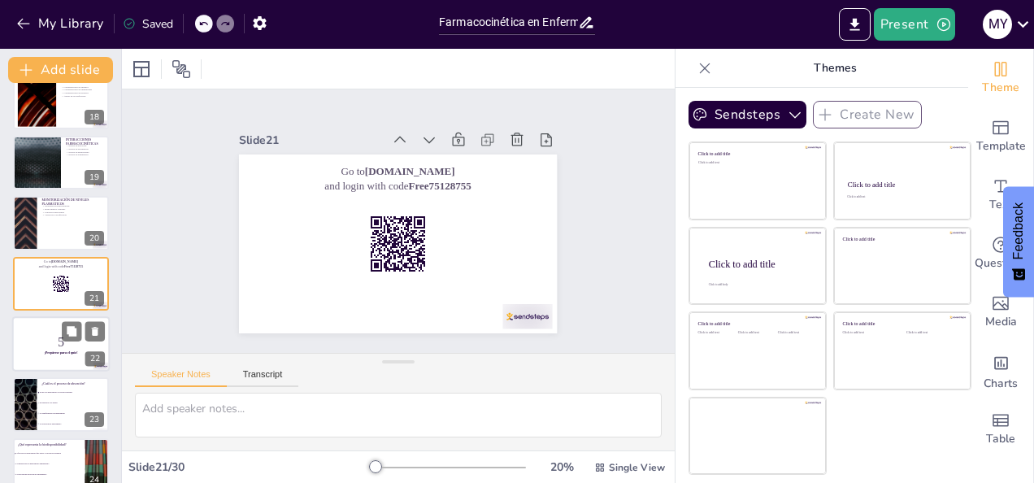
click at [67, 349] on p "5" at bounding box center [61, 342] width 88 height 18
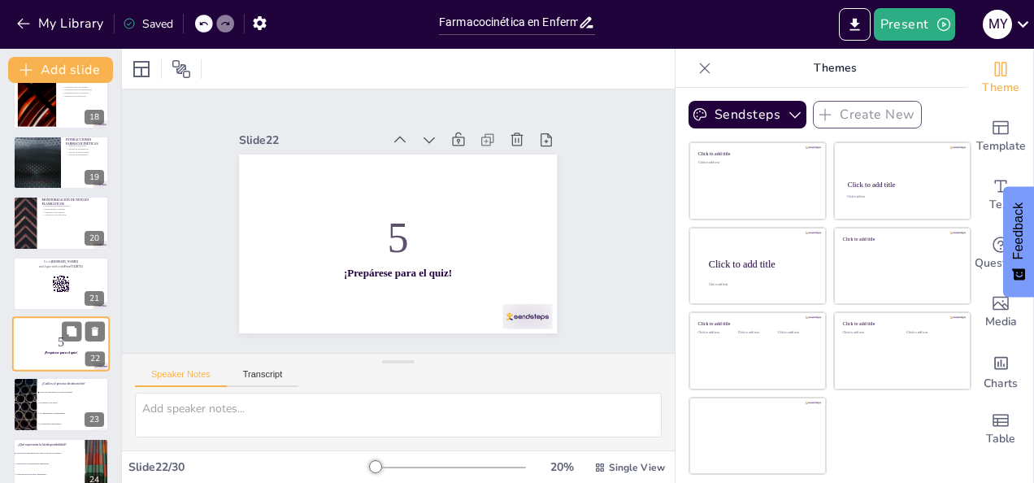
scroll to position [1110, 0]
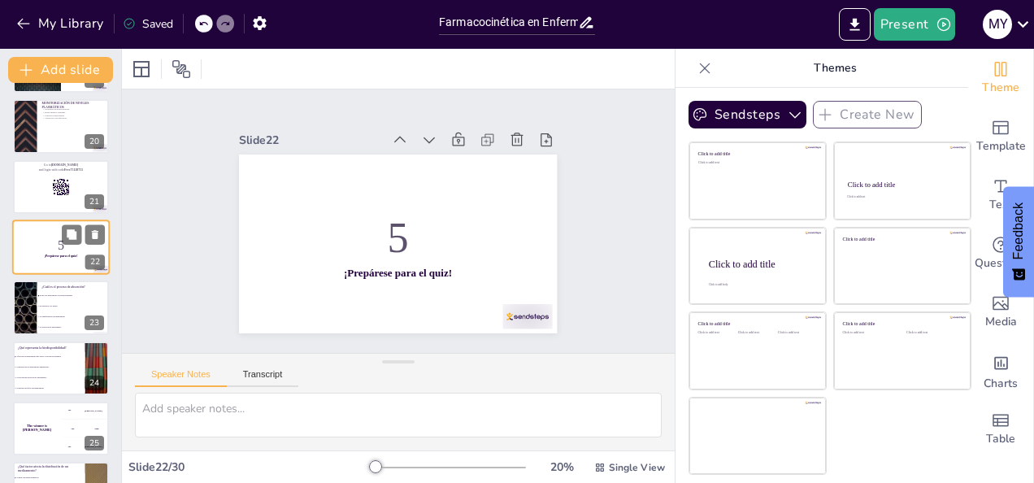
click at [67, 350] on icon at bounding box center [71, 355] width 11 height 11
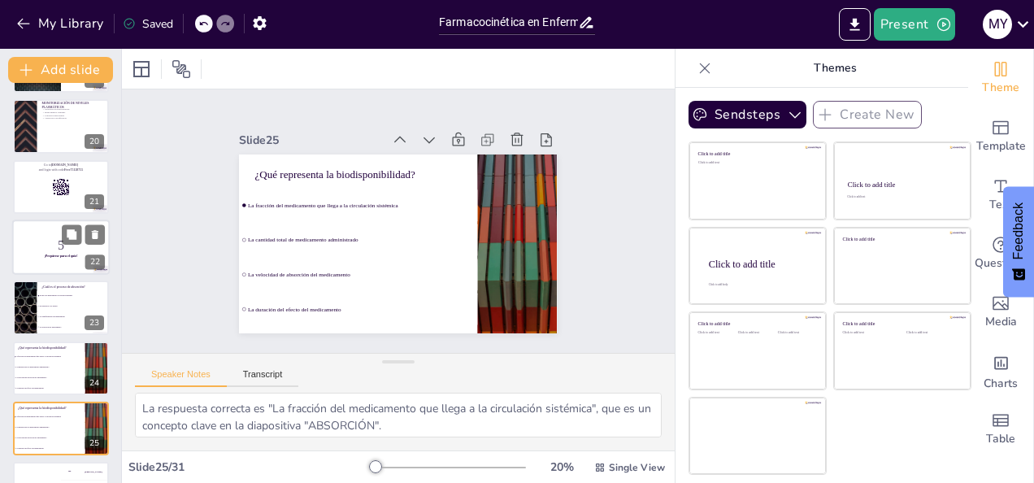
scroll to position [1291, 0]
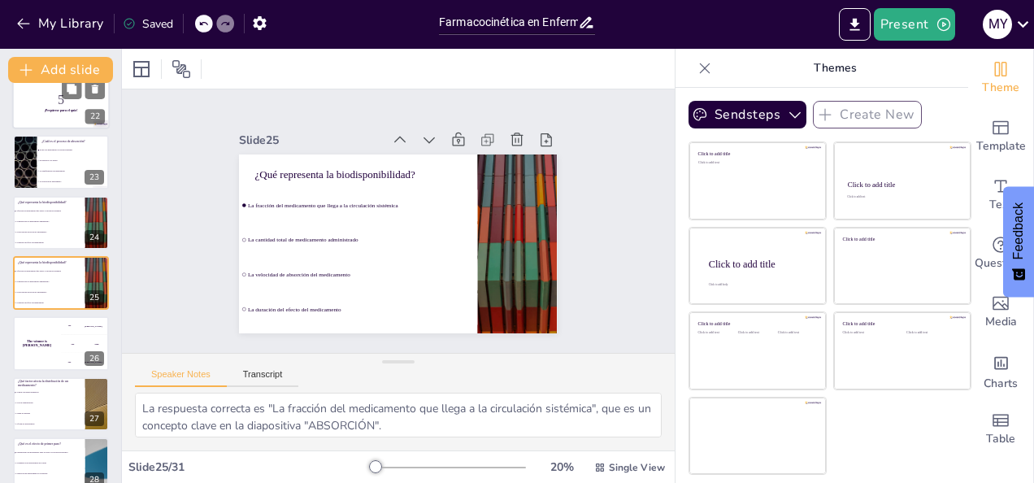
click at [67, 349] on div "200 Jaap" at bounding box center [85, 344] width 48 height 18
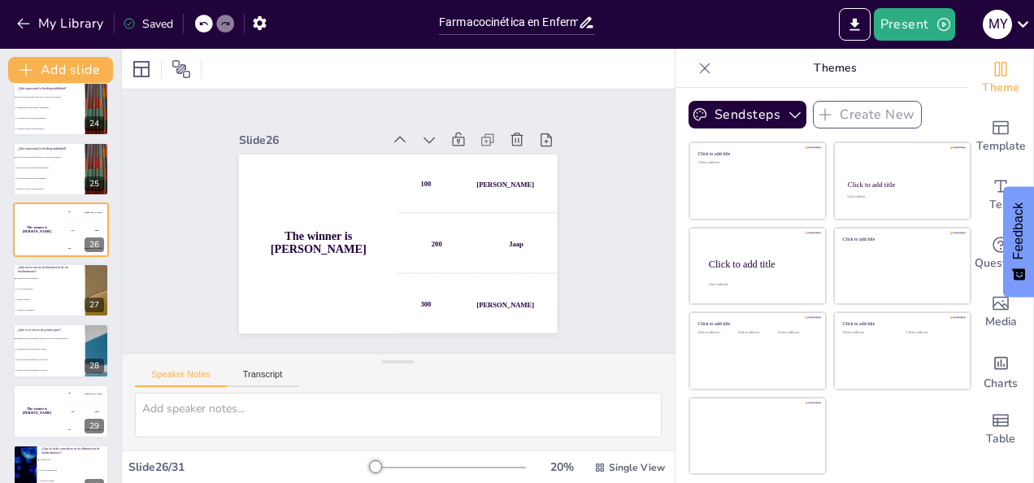
scroll to position [1406, 0]
click at [44, 289] on li "La vía de administración" at bounding box center [48, 287] width 73 height 11
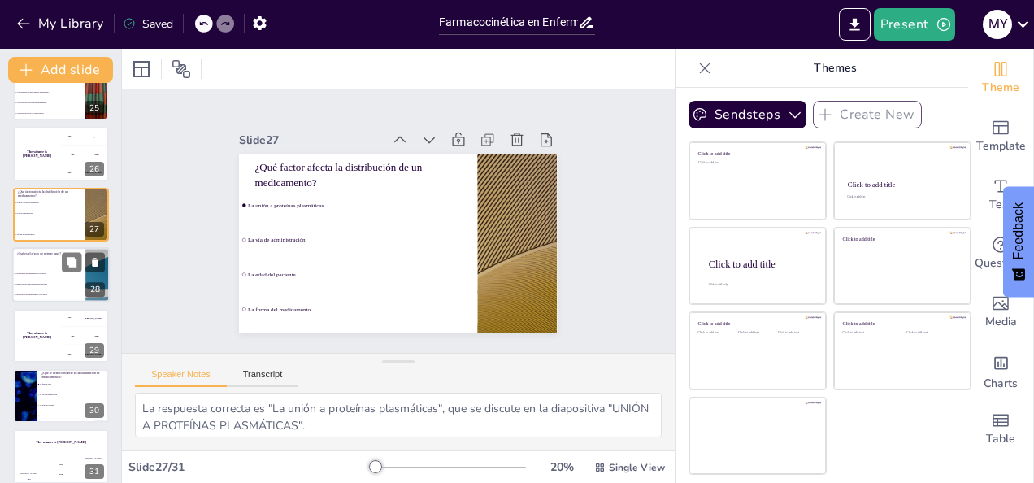
scroll to position [1493, 0]
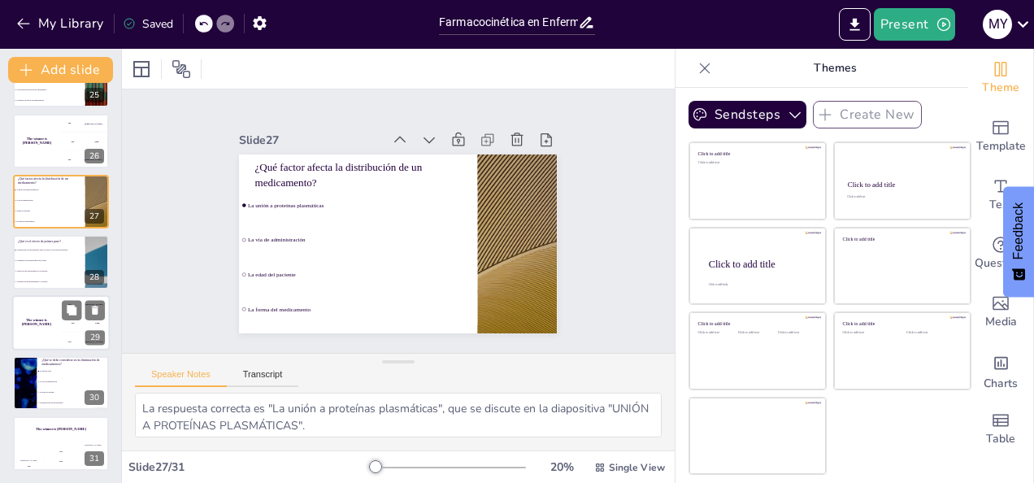
click at [37, 330] on div "The winner is [PERSON_NAME]" at bounding box center [36, 322] width 49 height 55
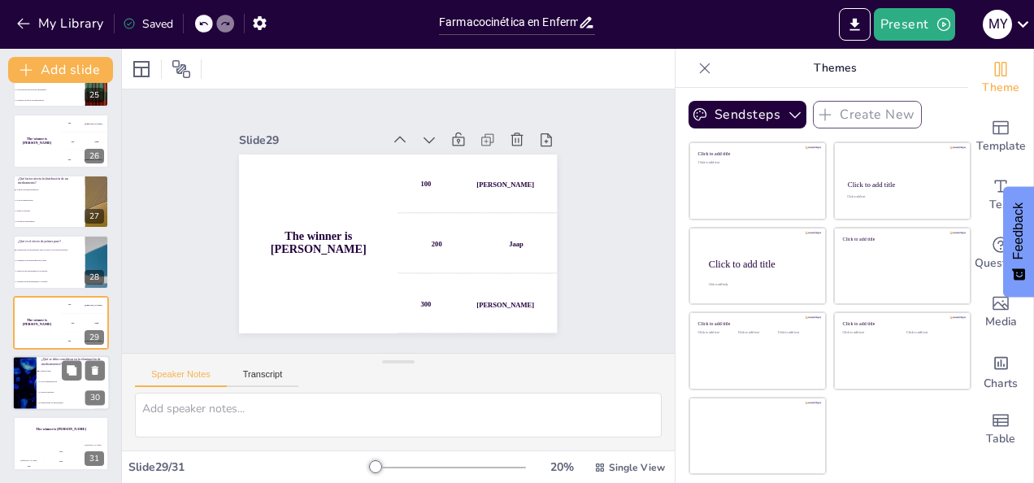
click at [44, 395] on li "La edad del paciente" at bounding box center [73, 392] width 73 height 11
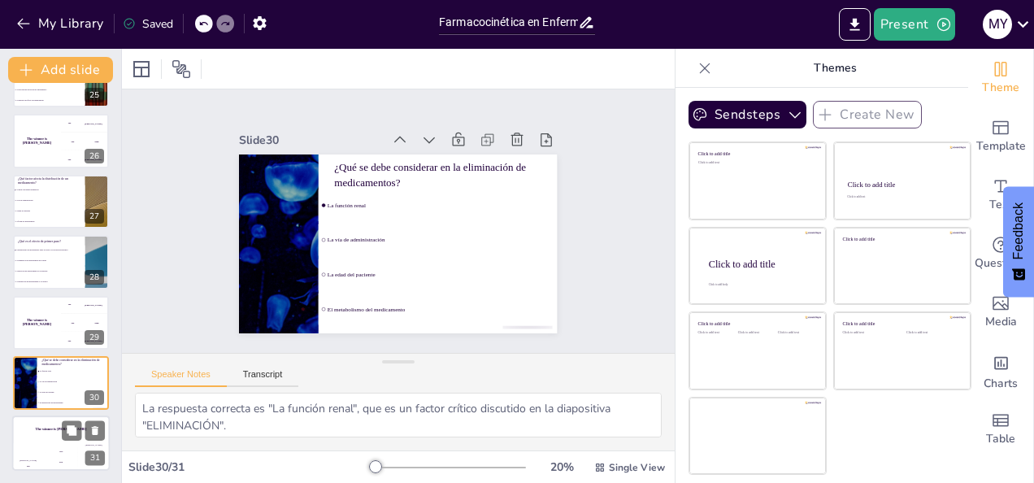
click at [38, 440] on div "The winner is [PERSON_NAME]" at bounding box center [61, 430] width 98 height 28
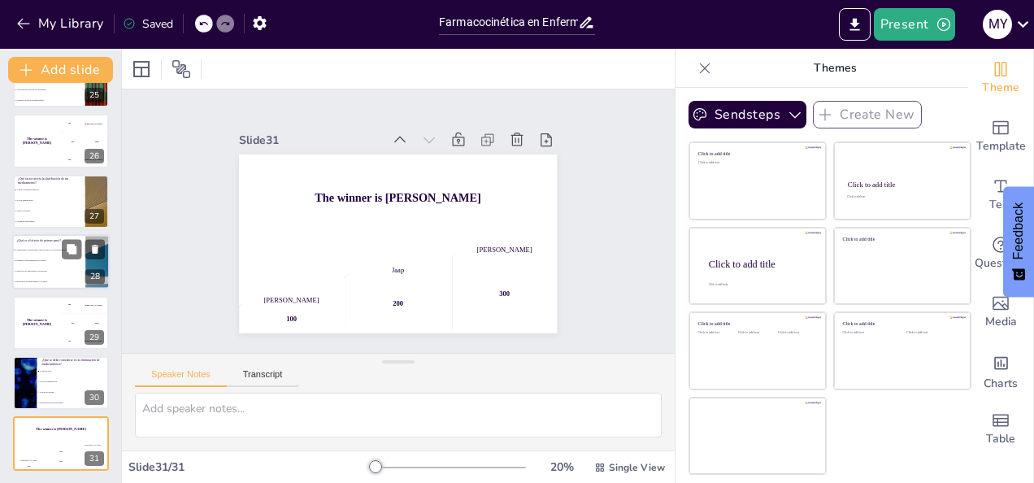
click at [49, 257] on li "La eliminación del medicamento del cuerpo" at bounding box center [48, 261] width 73 height 11
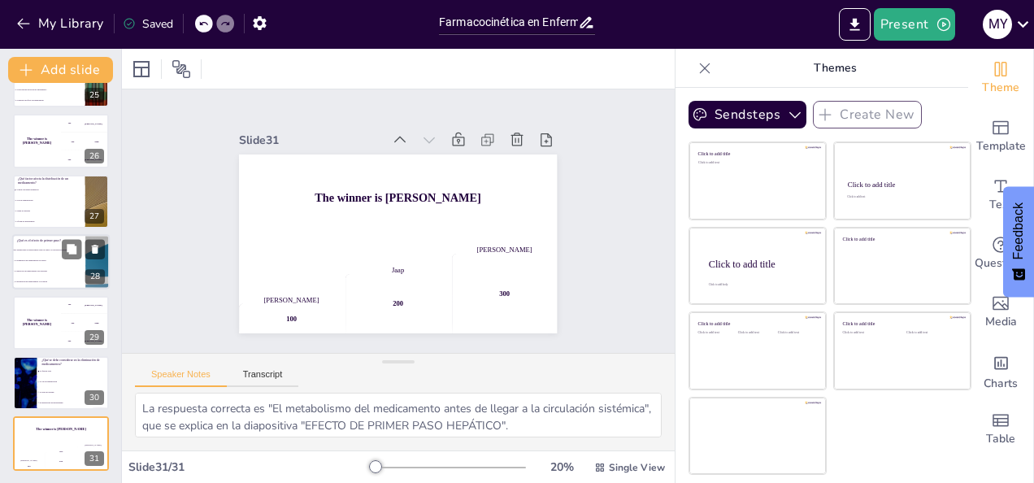
scroll to position [1472, 0]
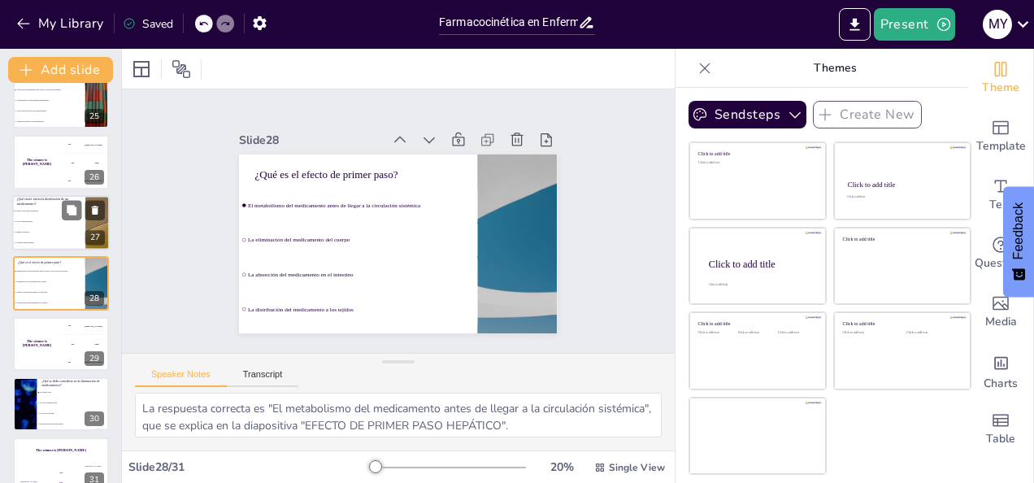
click at [31, 246] on li "La forma del medicamento" at bounding box center [48, 242] width 73 height 11
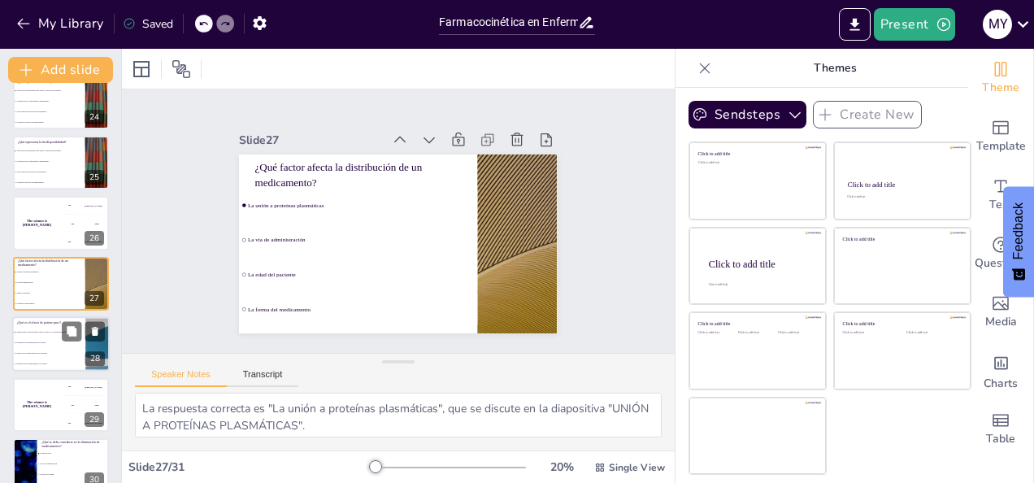
click at [42, 335] on li "El metabolismo del medicamento antes de llegar a la circulación sistémica" at bounding box center [48, 332] width 73 height 11
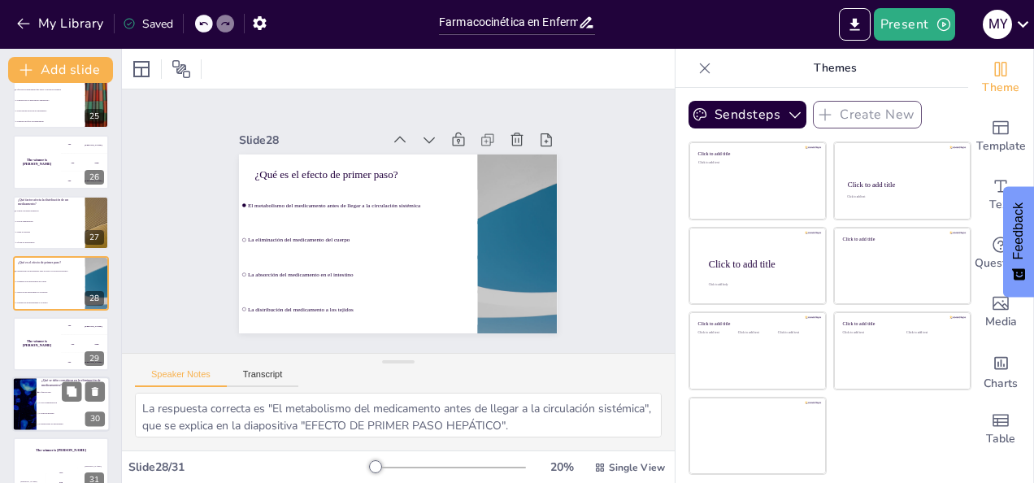
click at [50, 397] on li "La función renal" at bounding box center [73, 392] width 73 height 11
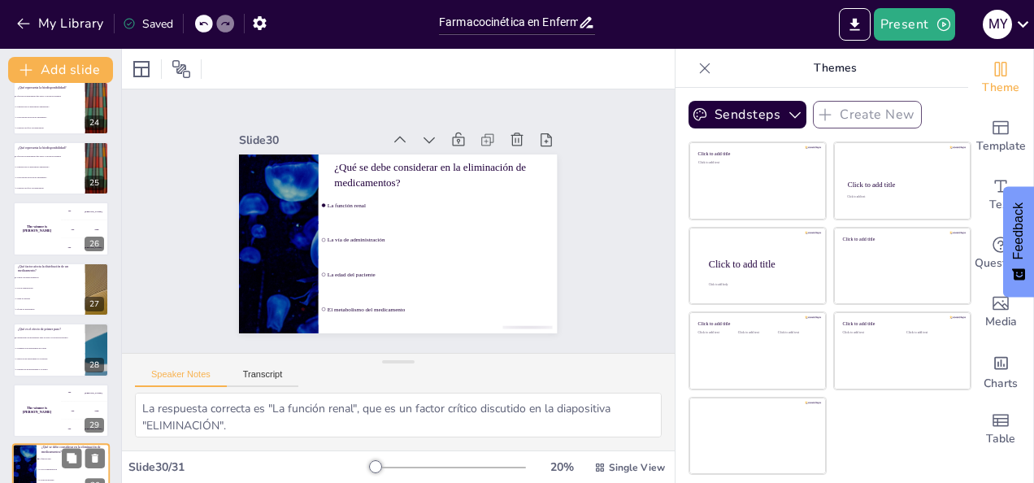
scroll to position [1406, 0]
